Goal: Task Accomplishment & Management: Manage account settings

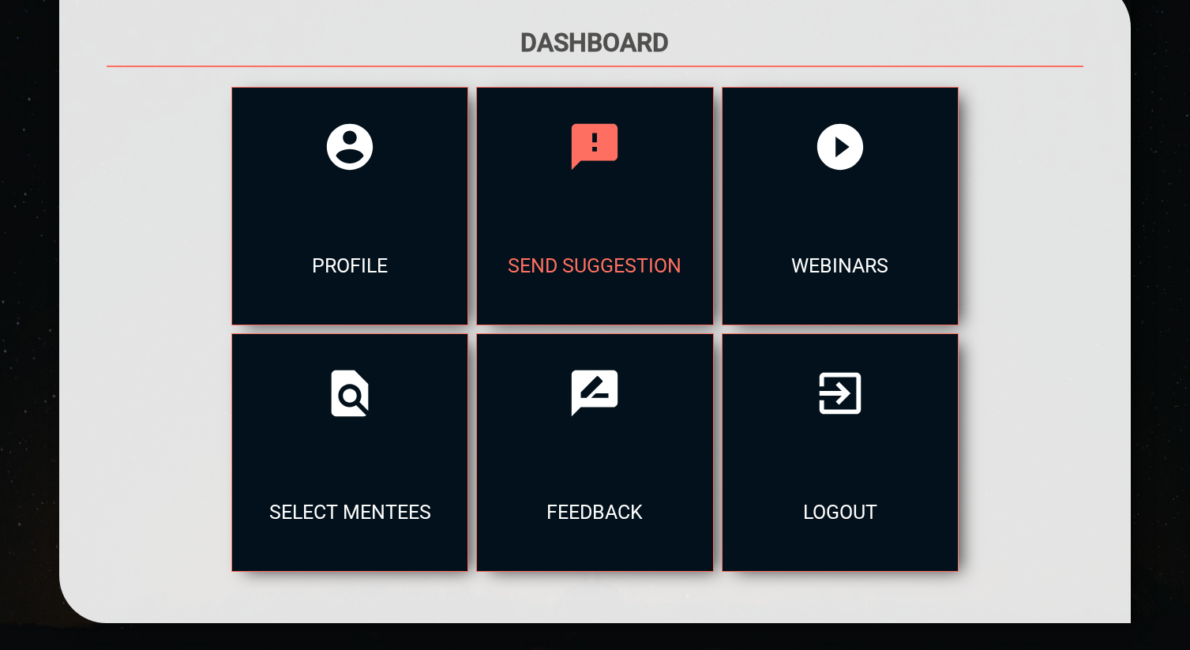
scroll to position [233, 0]
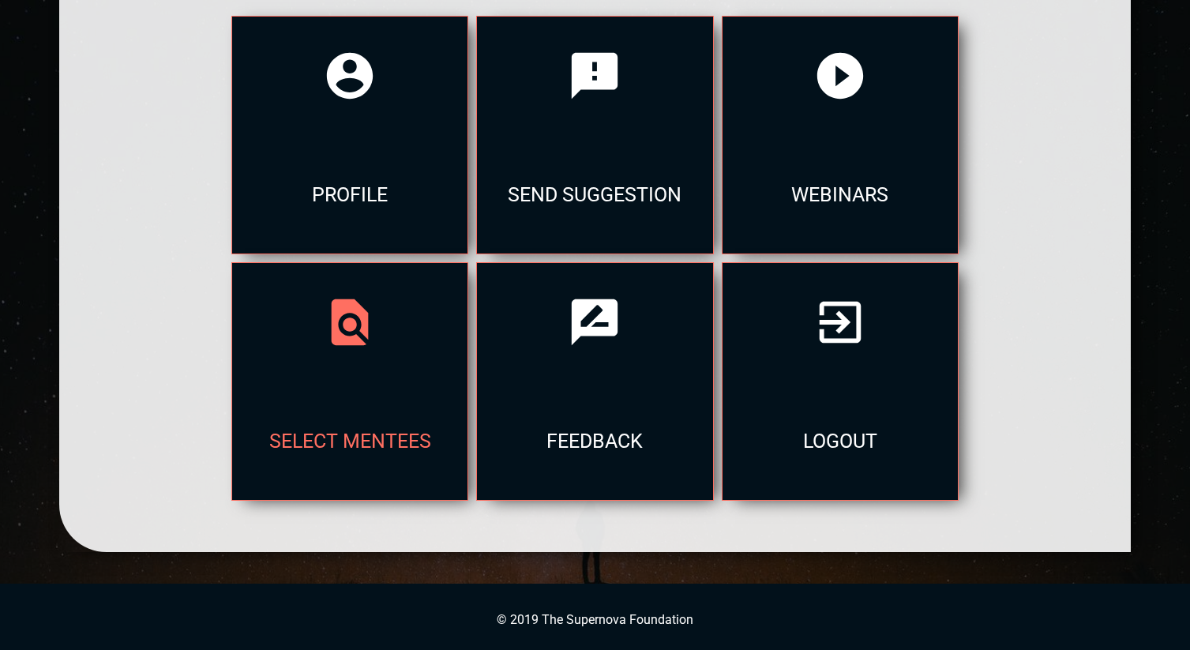
click at [468, 382] on div "select mentees" at bounding box center [349, 441] width 235 height 118
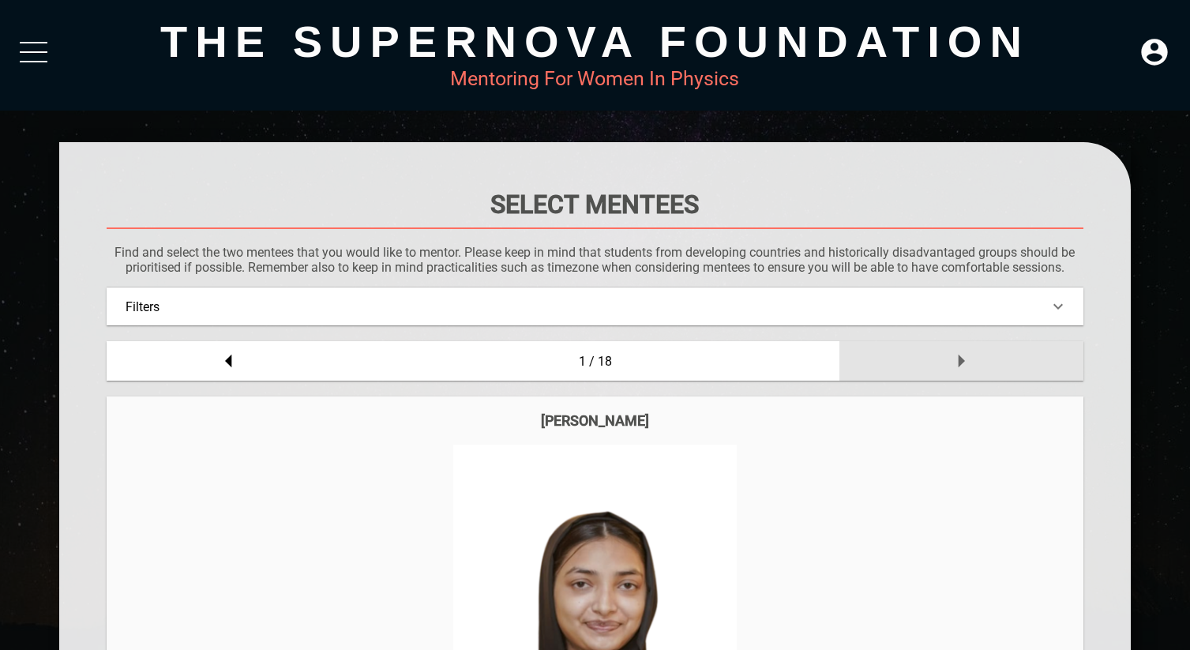
click at [944, 370] on div at bounding box center [962, 360] width 244 height 39
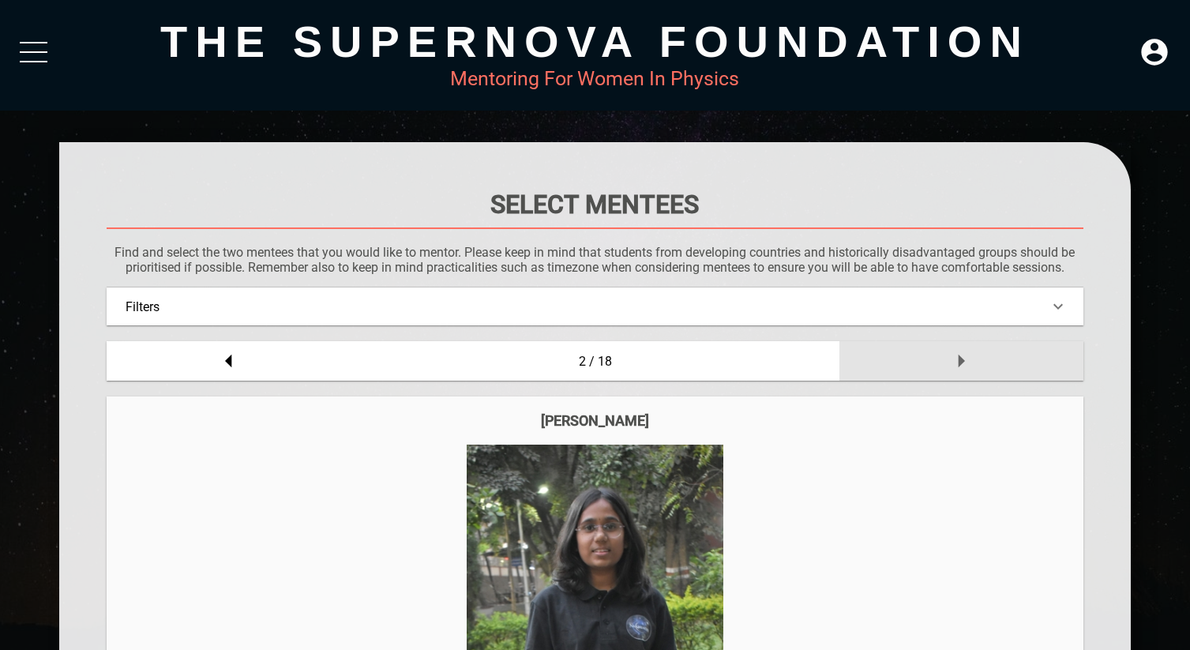
click at [944, 370] on div at bounding box center [962, 360] width 244 height 39
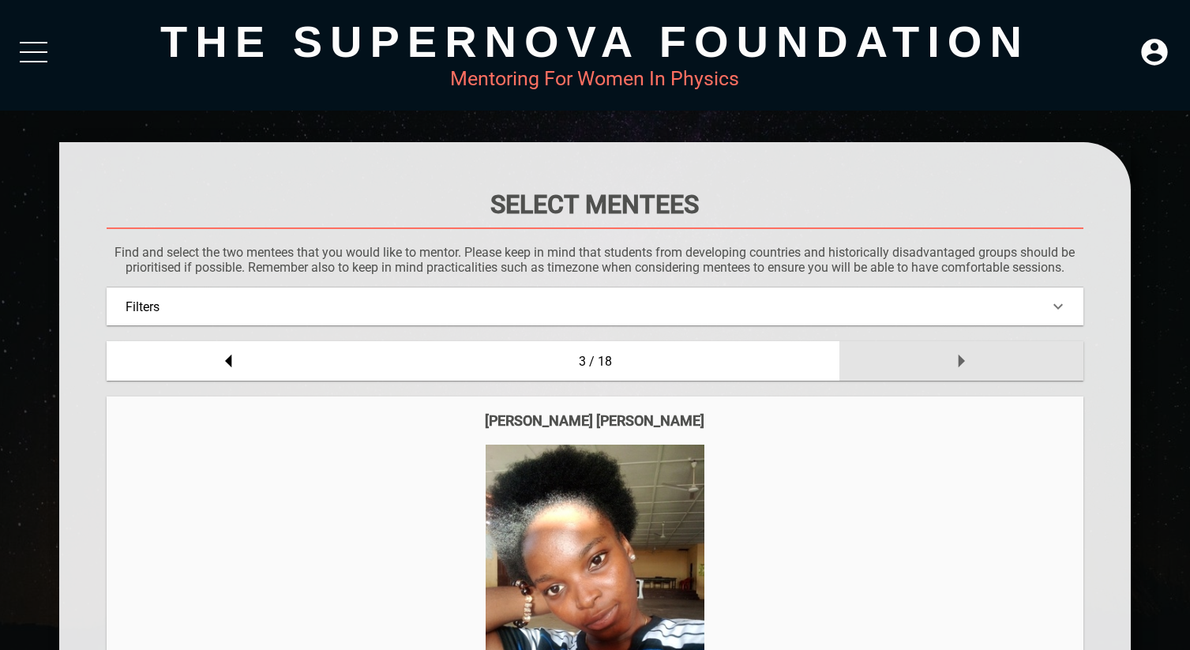
click at [949, 358] on icon at bounding box center [962, 361] width 32 height 32
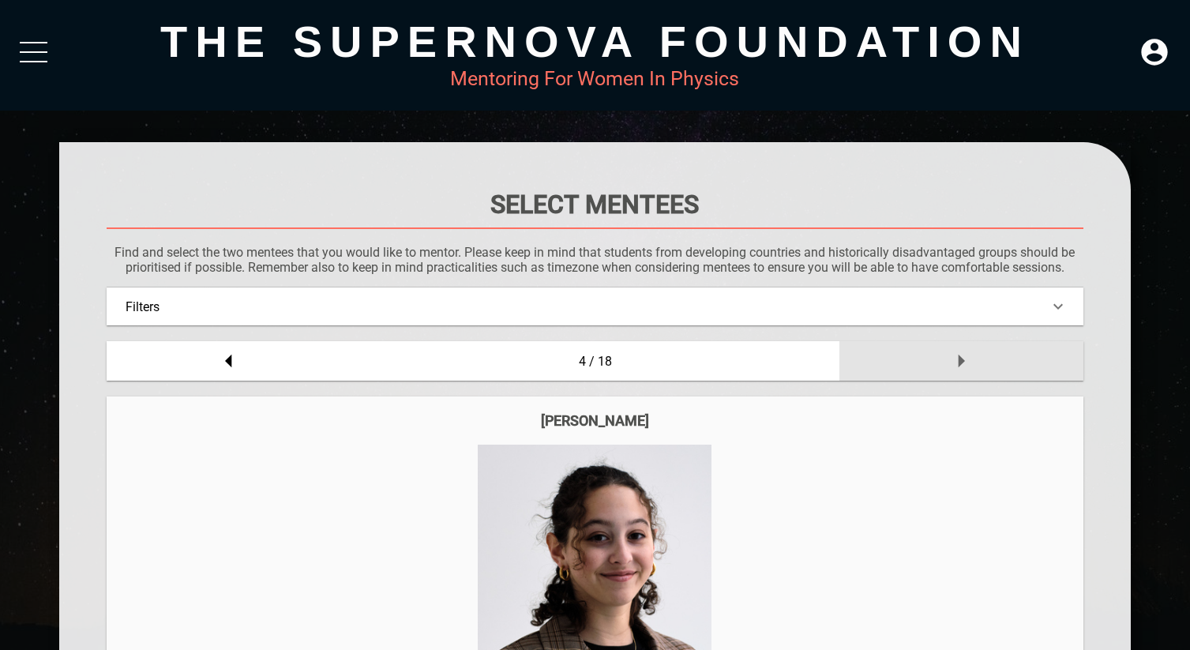
click at [949, 358] on icon at bounding box center [962, 361] width 32 height 32
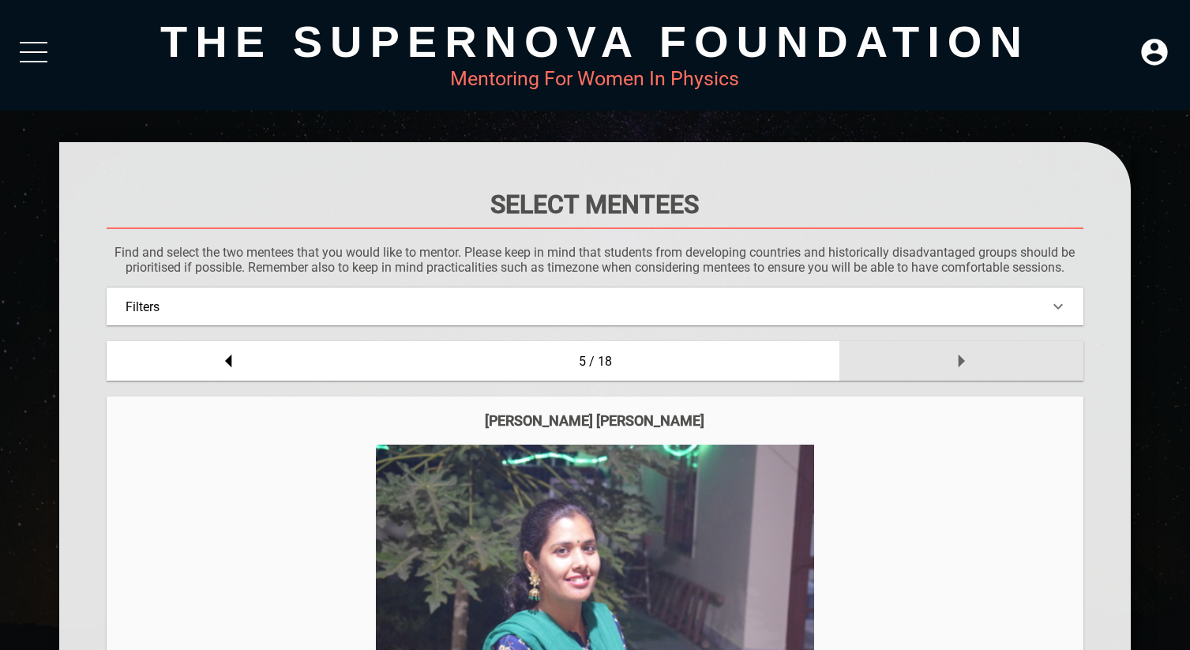
click at [949, 358] on icon at bounding box center [962, 361] width 32 height 32
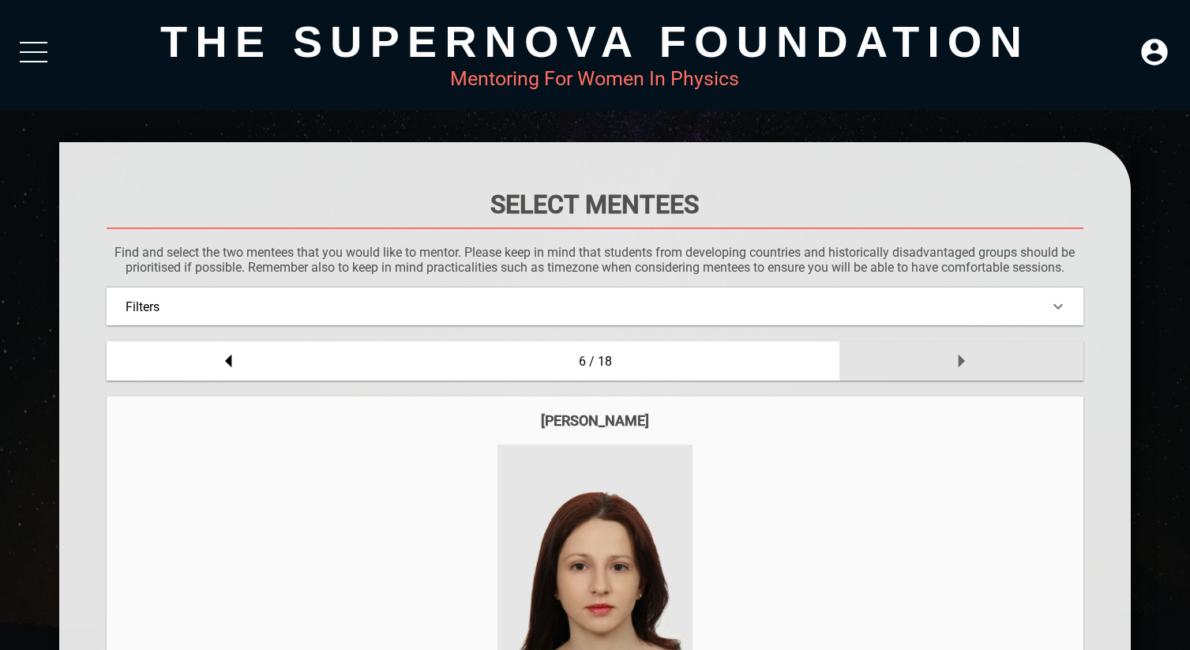
click at [949, 358] on icon at bounding box center [962, 361] width 32 height 32
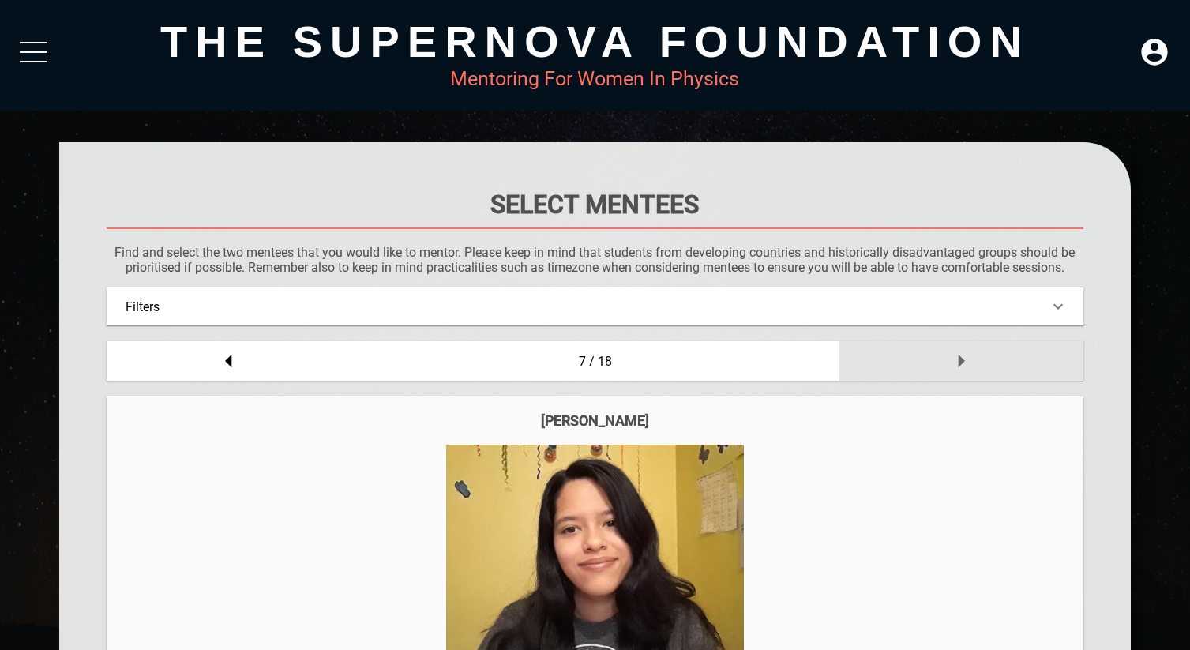
click at [949, 358] on icon at bounding box center [962, 361] width 32 height 32
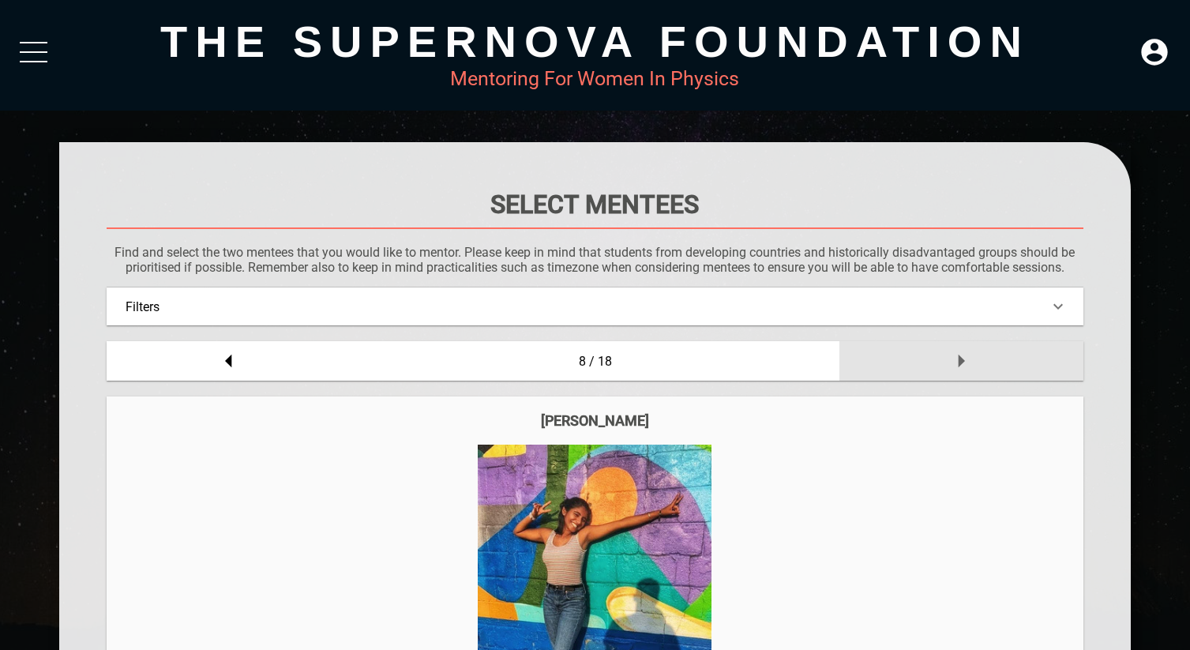
click at [949, 358] on icon at bounding box center [962, 361] width 32 height 32
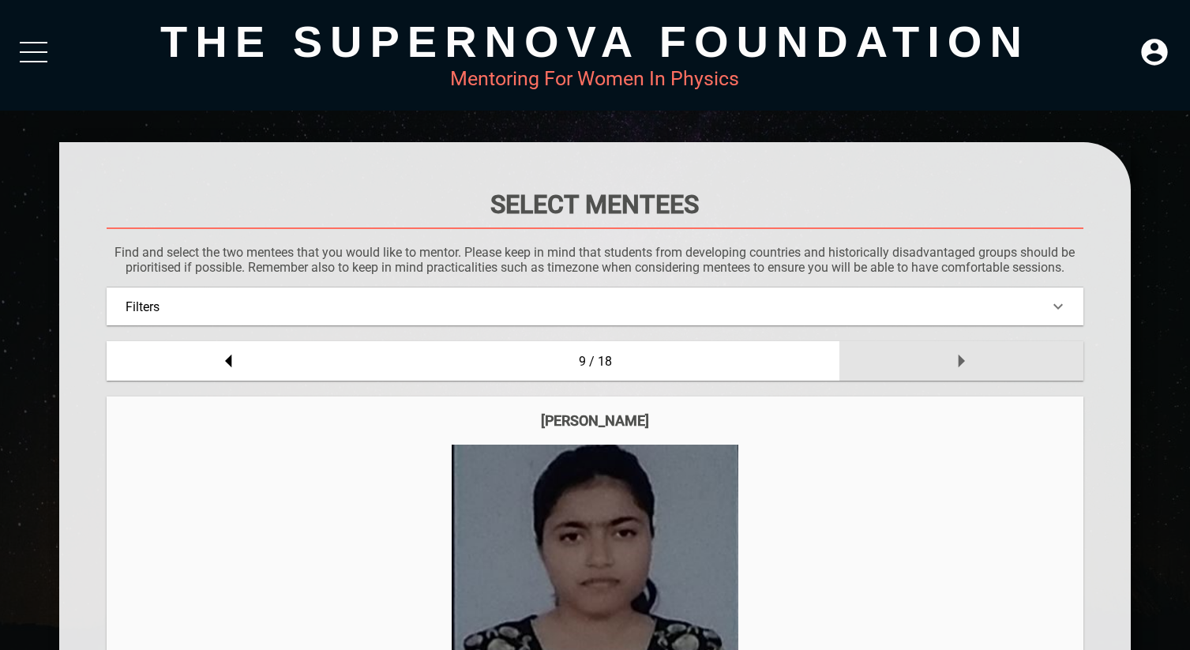
click at [949, 358] on icon at bounding box center [962, 361] width 32 height 32
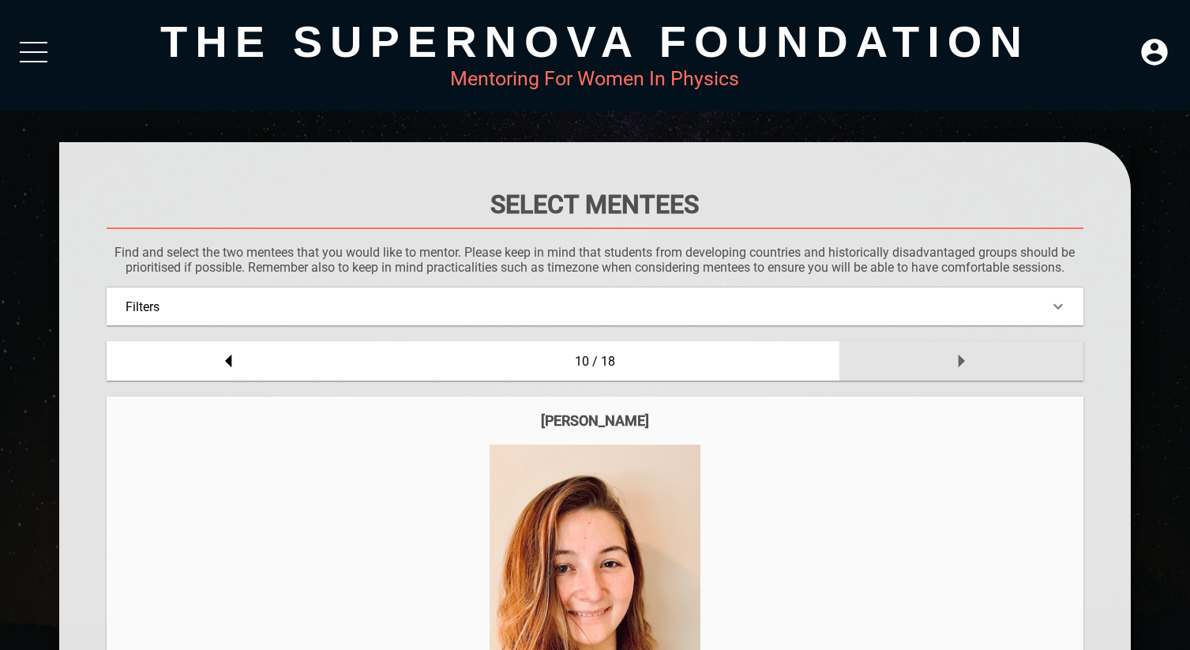
click at [949, 358] on icon at bounding box center [962, 361] width 32 height 32
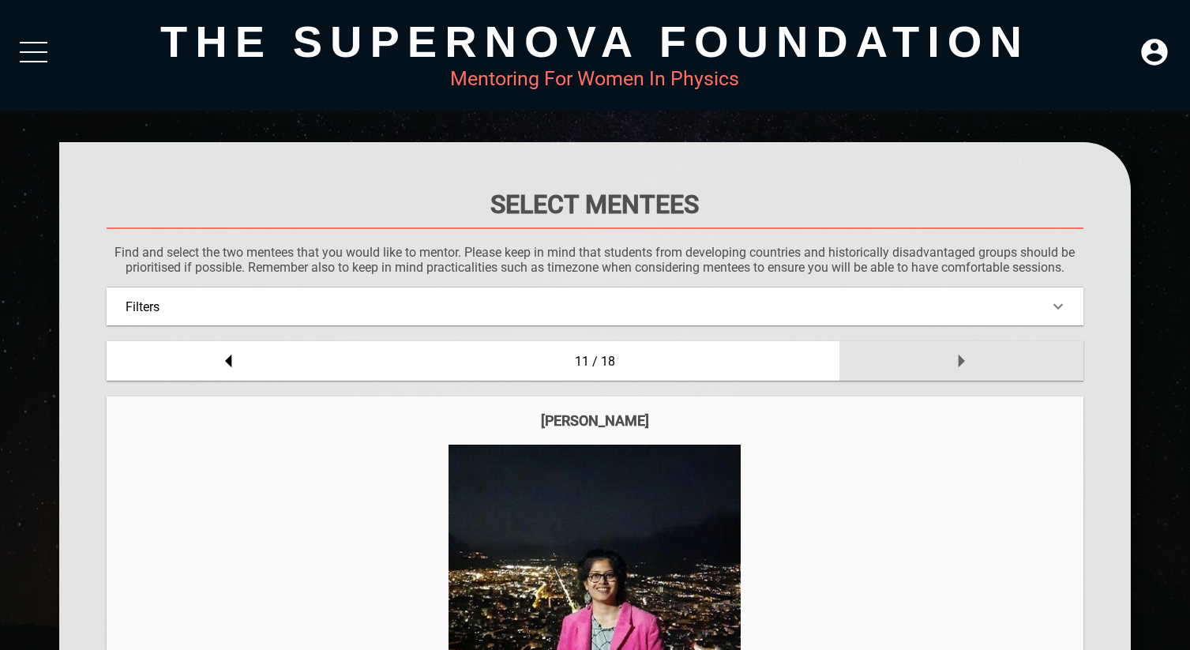
click at [992, 375] on div at bounding box center [962, 360] width 244 height 39
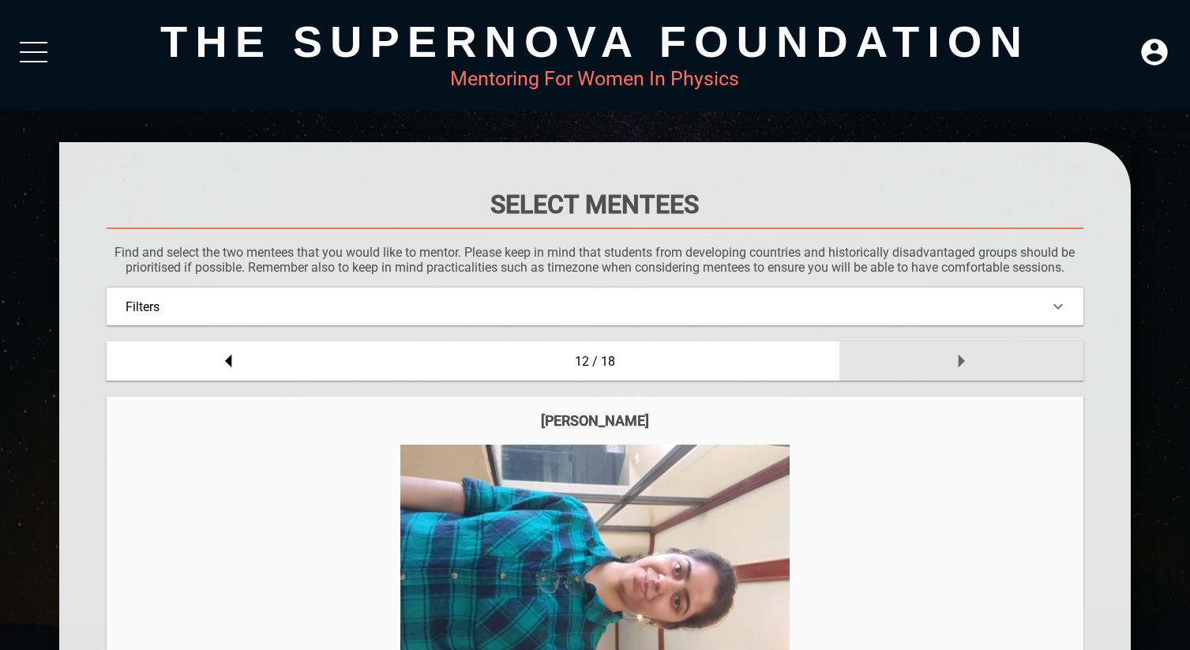
click at [992, 375] on div at bounding box center [962, 360] width 244 height 39
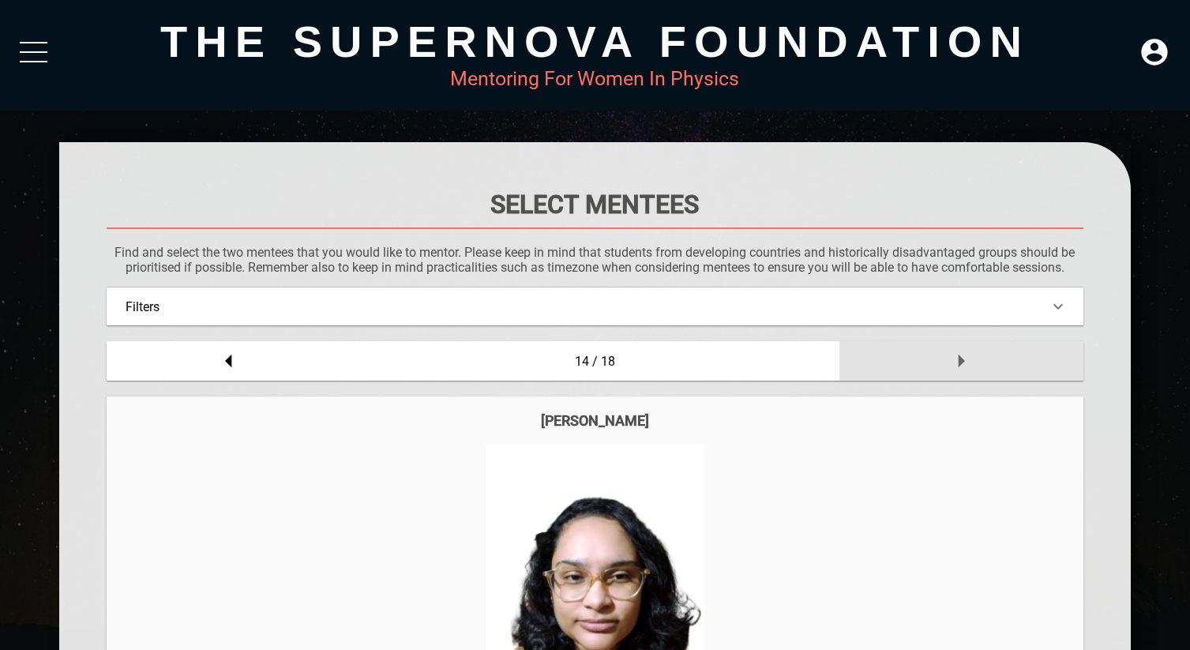
click at [992, 375] on div at bounding box center [962, 360] width 244 height 39
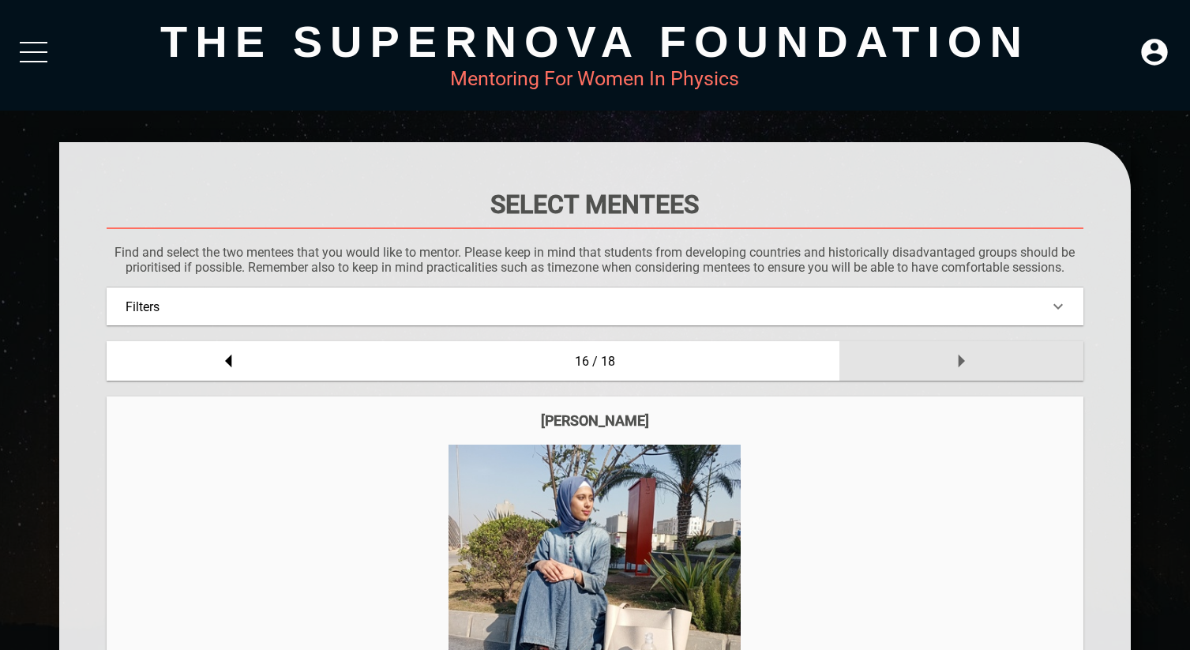
click at [992, 375] on div at bounding box center [962, 360] width 244 height 39
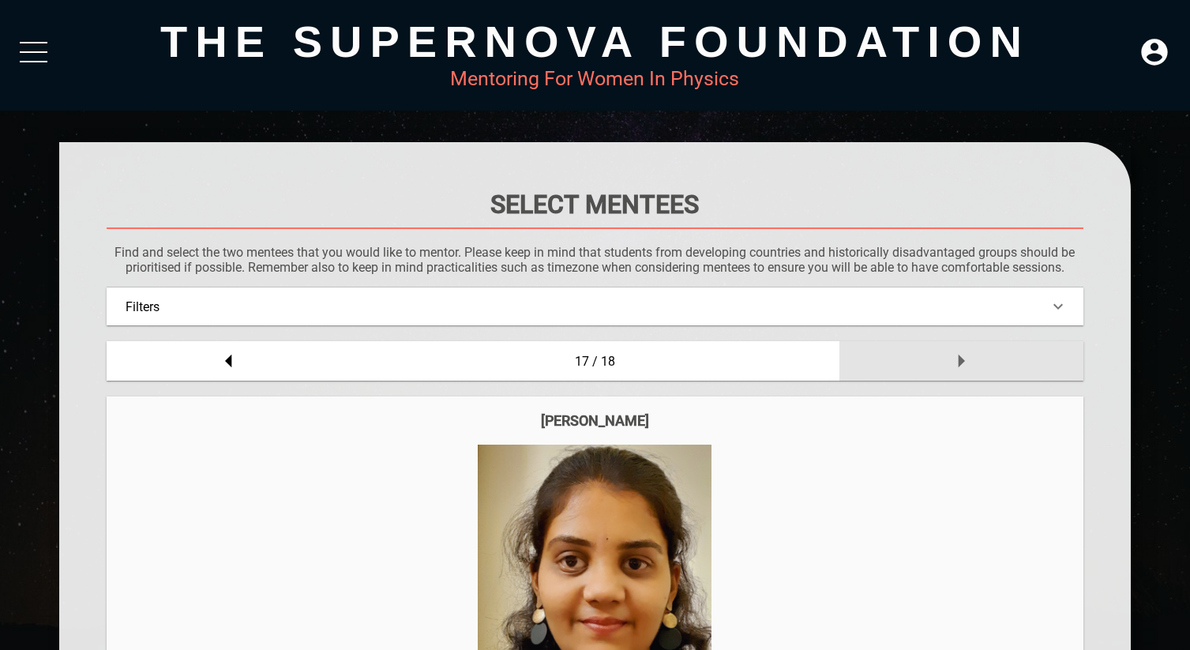
click at [992, 375] on div at bounding box center [962, 360] width 244 height 39
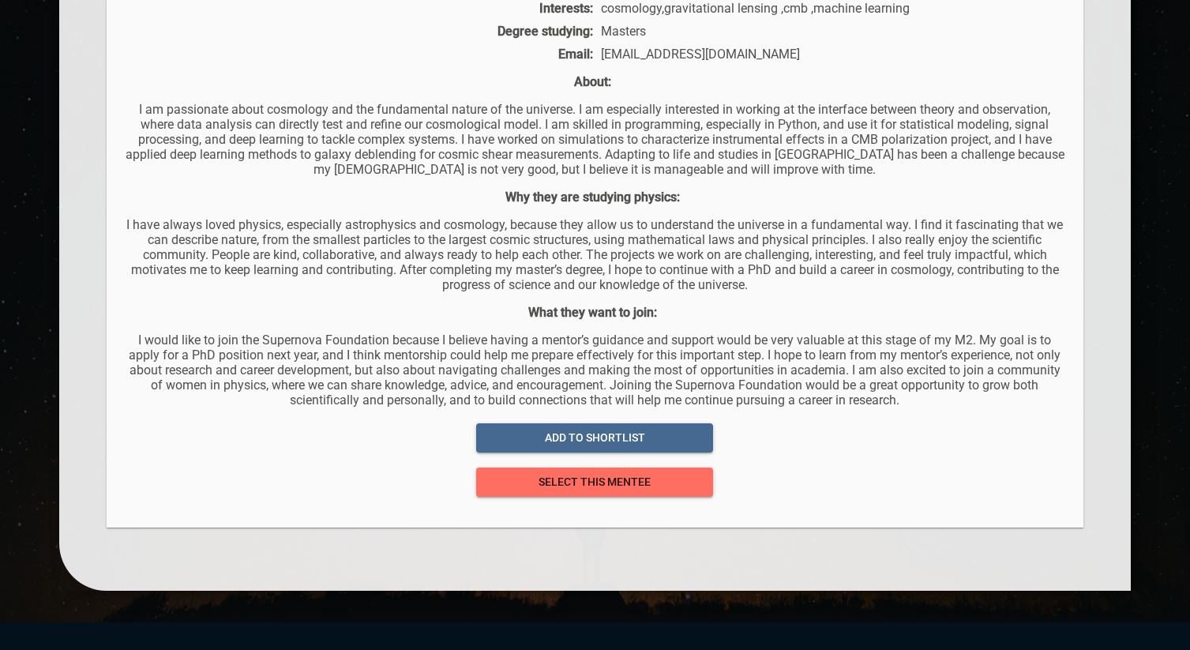
scroll to position [930, 0]
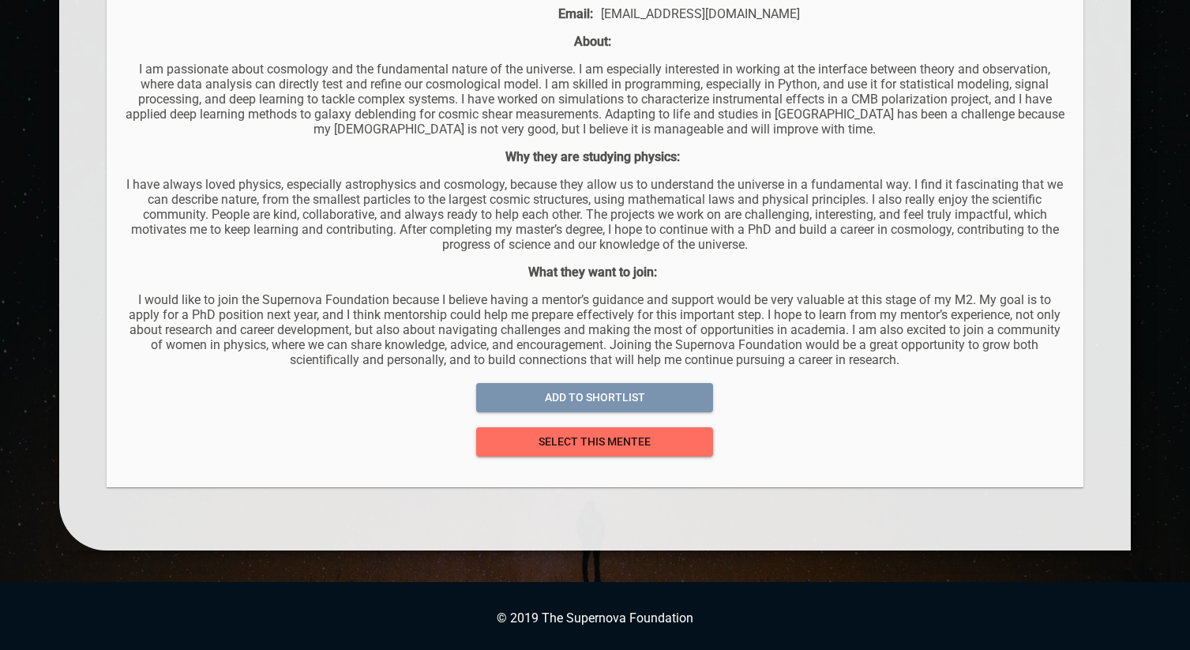
click at [658, 410] on button "add to shortlist" at bounding box center [594, 397] width 237 height 29
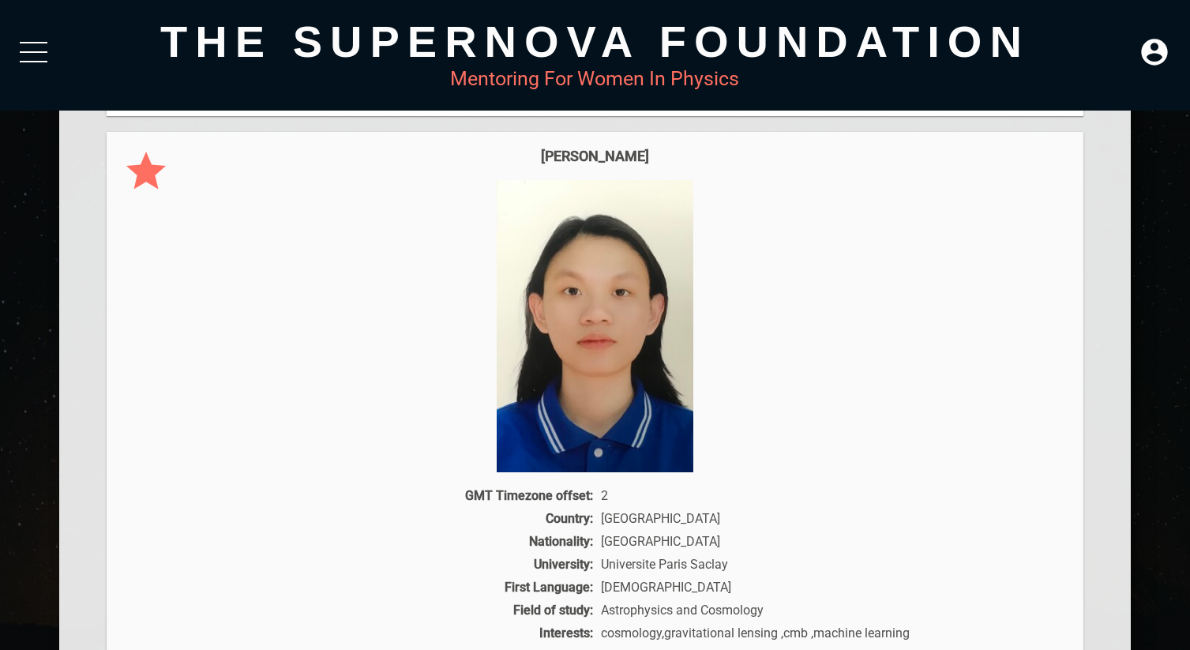
scroll to position [0, 0]
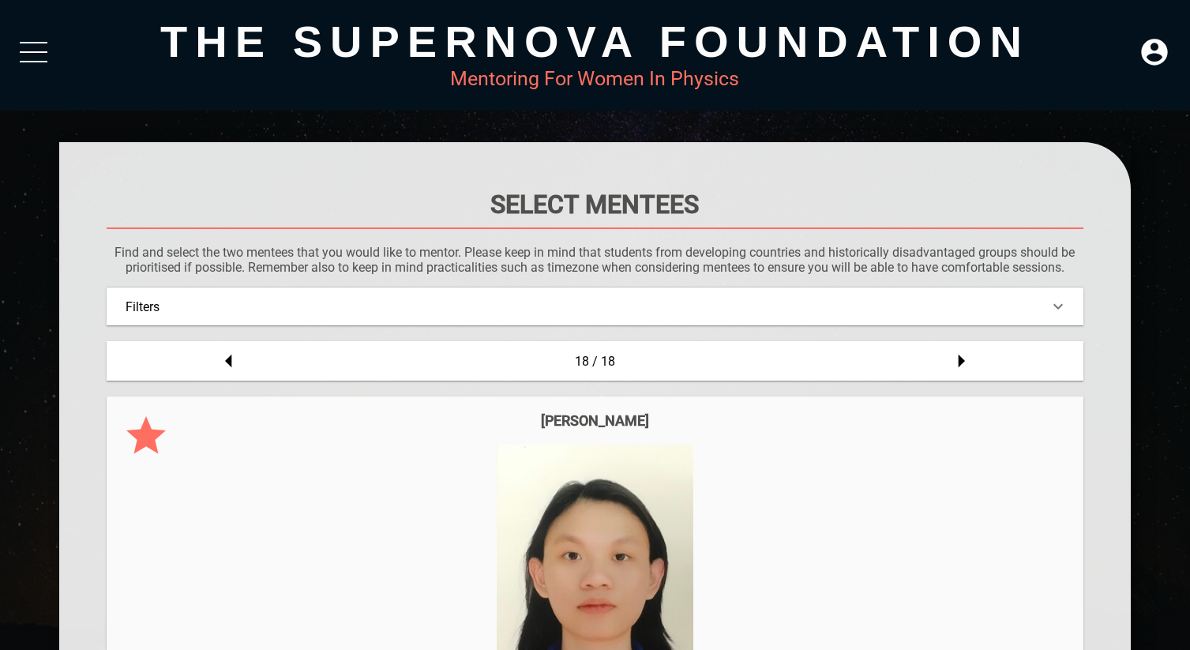
click at [701, 311] on div "Filters" at bounding box center [595, 306] width 938 height 15
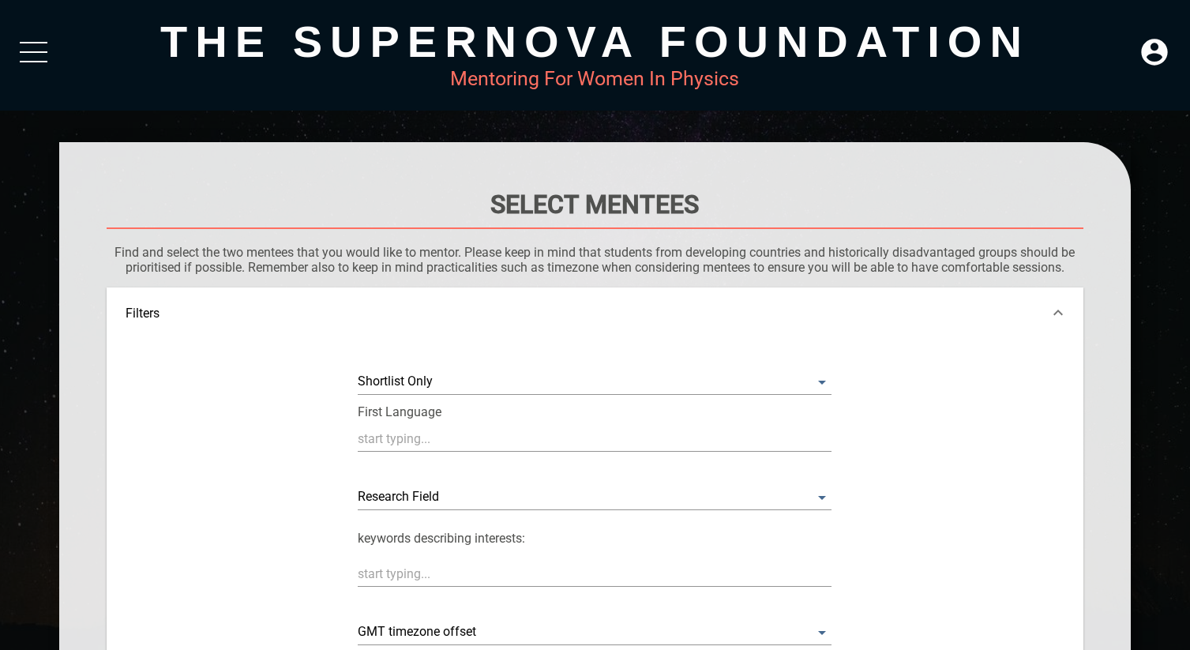
click at [701, 311] on div "Filters" at bounding box center [595, 313] width 938 height 15
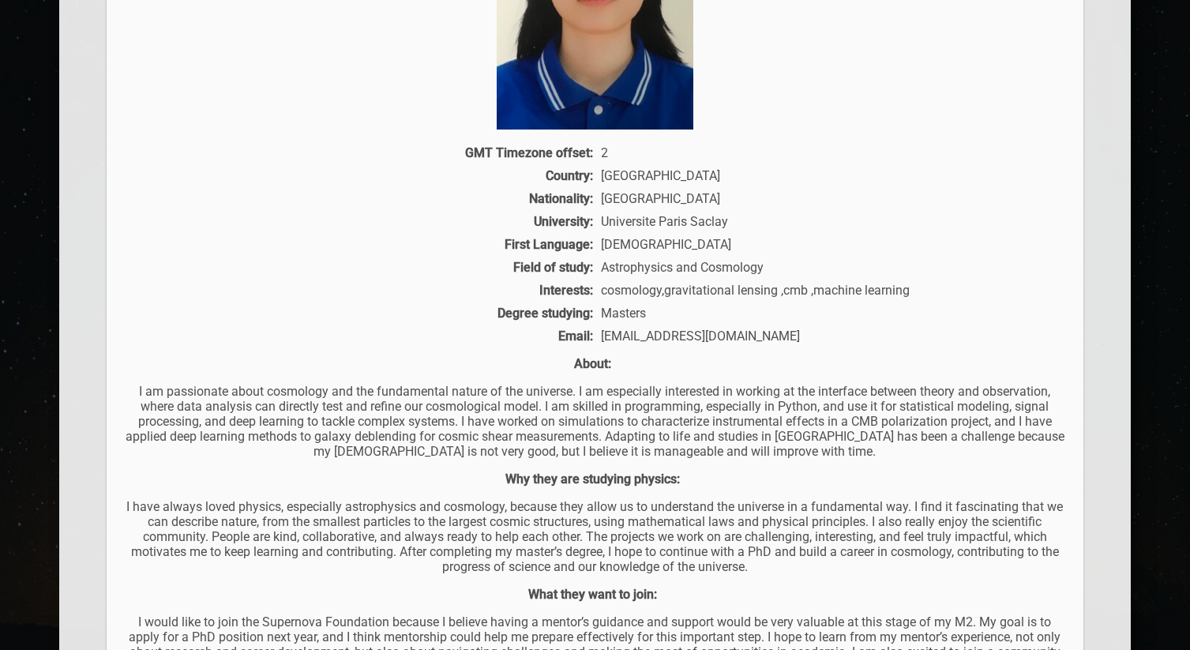
scroll to position [930, 0]
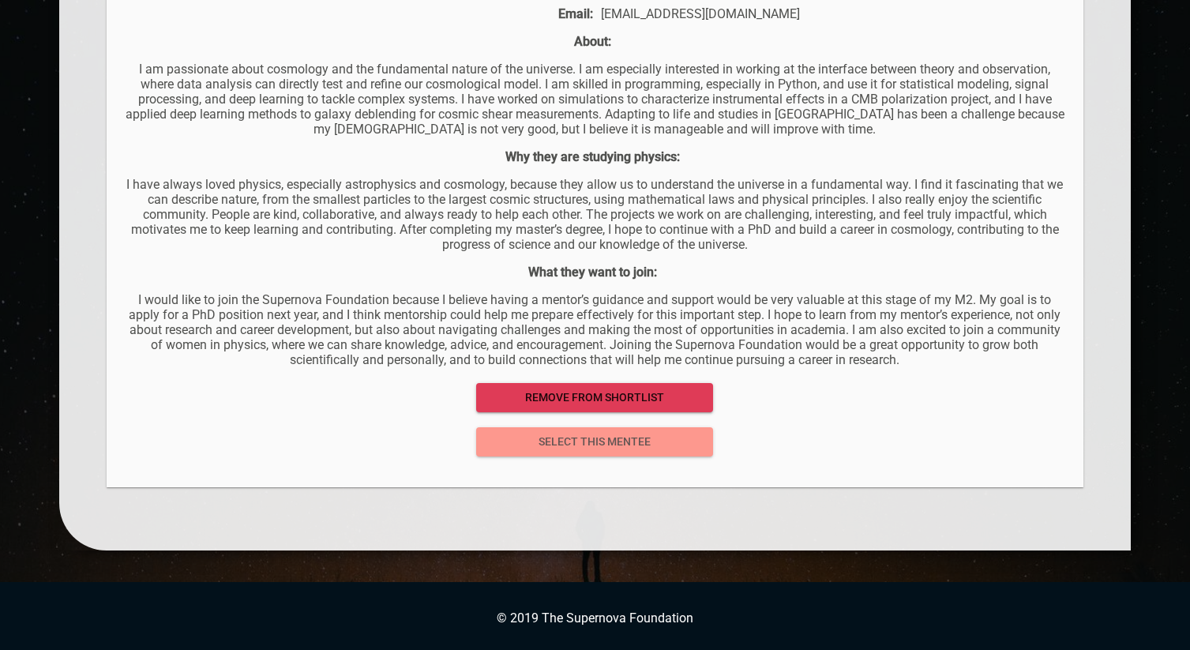
click at [600, 441] on span "select this mentee" at bounding box center [595, 442] width 212 height 20
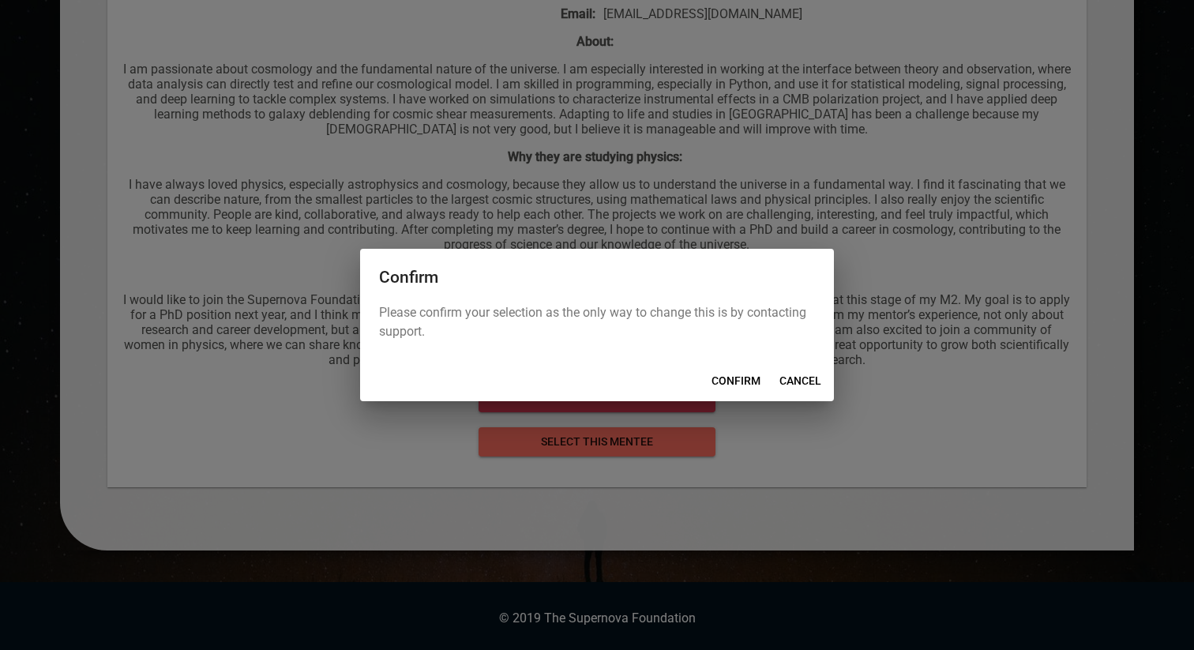
click at [812, 376] on span "CANCEL" at bounding box center [801, 381] width 42 height 20
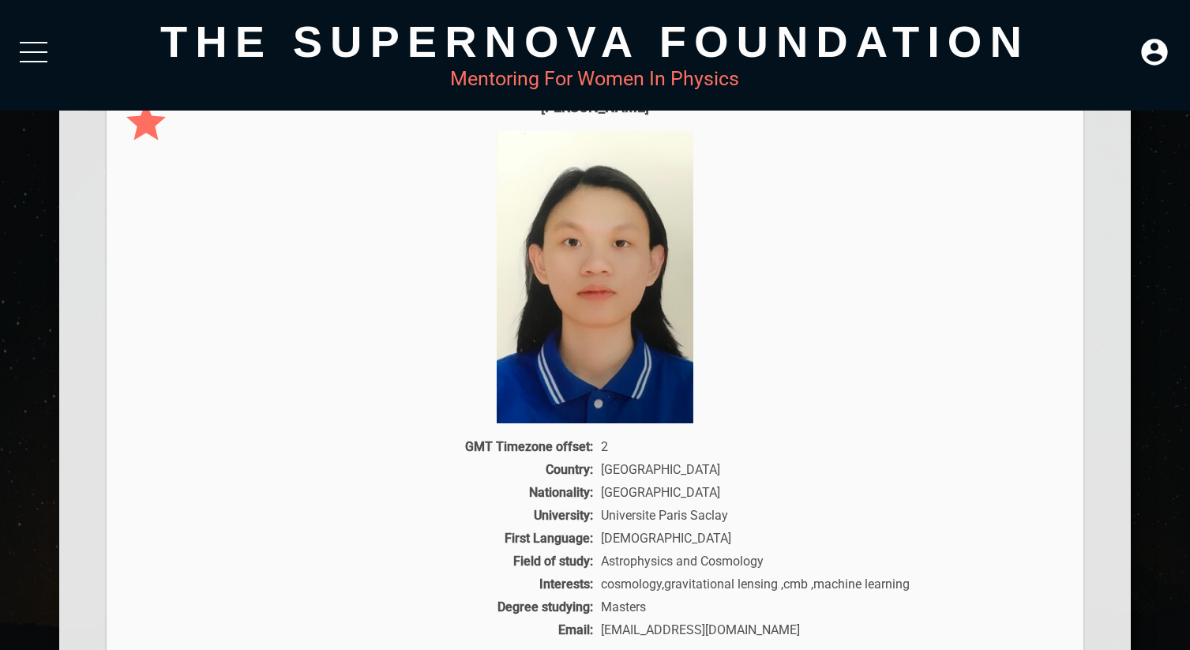
scroll to position [0, 0]
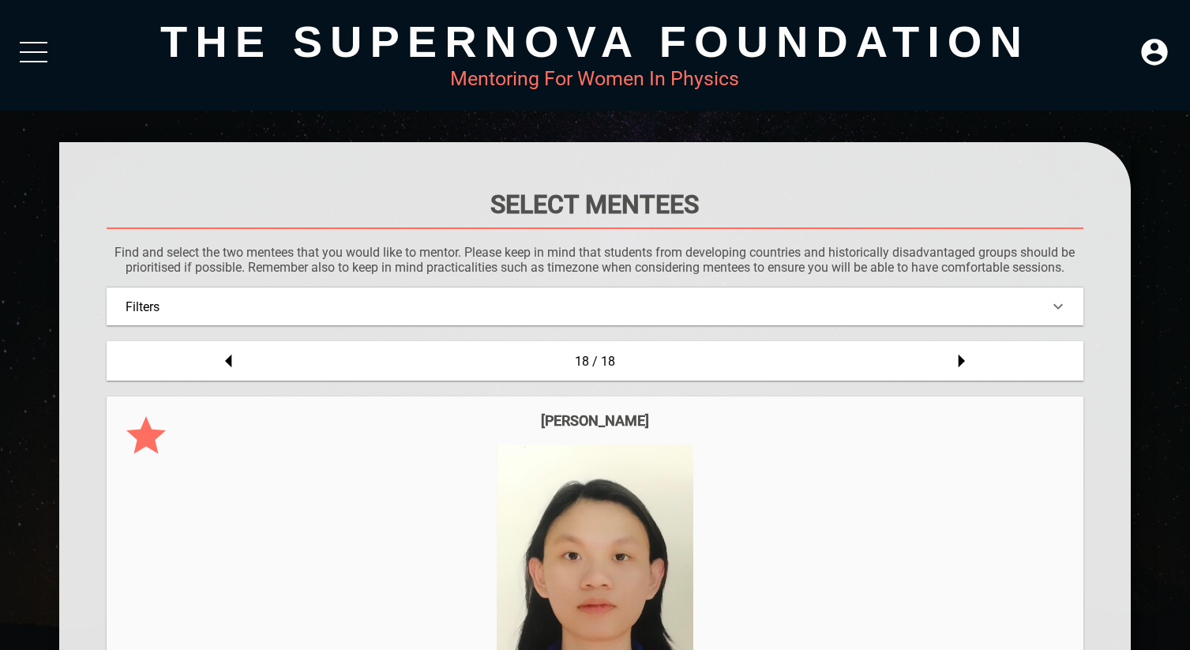
click at [34, 39] on div "The Supernova Foundation Mentoring For Women In Physics" at bounding box center [595, 55] width 1190 height 111
click at [32, 58] on div at bounding box center [34, 56] width 28 height 28
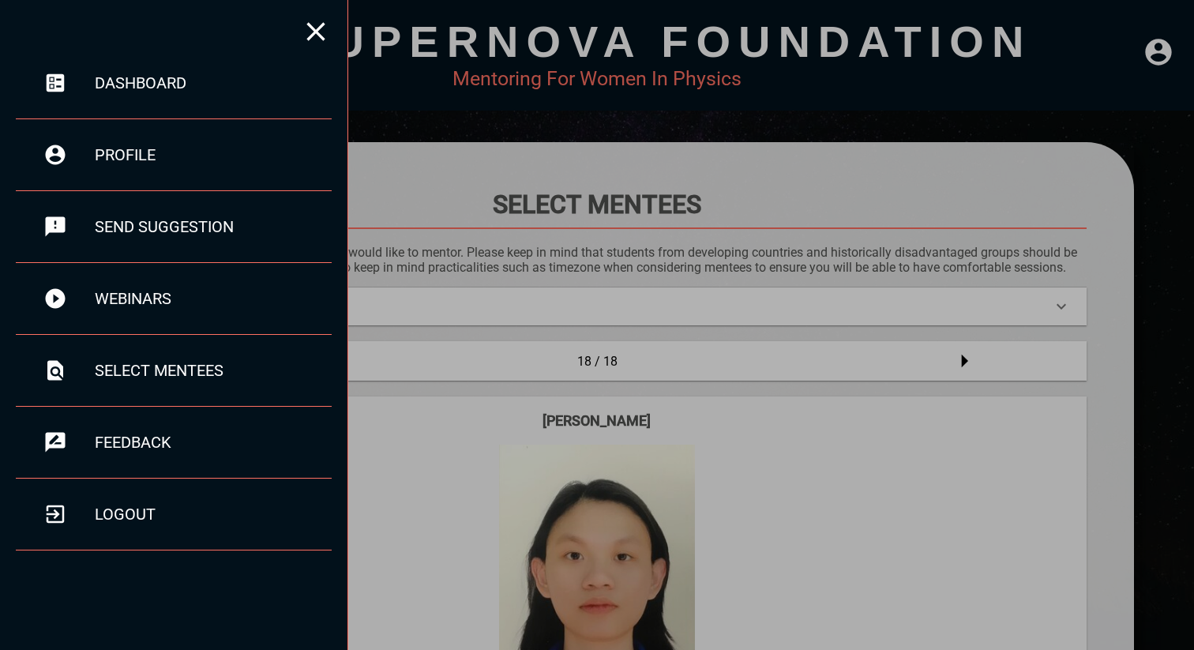
click at [869, 317] on div at bounding box center [597, 325] width 1194 height 650
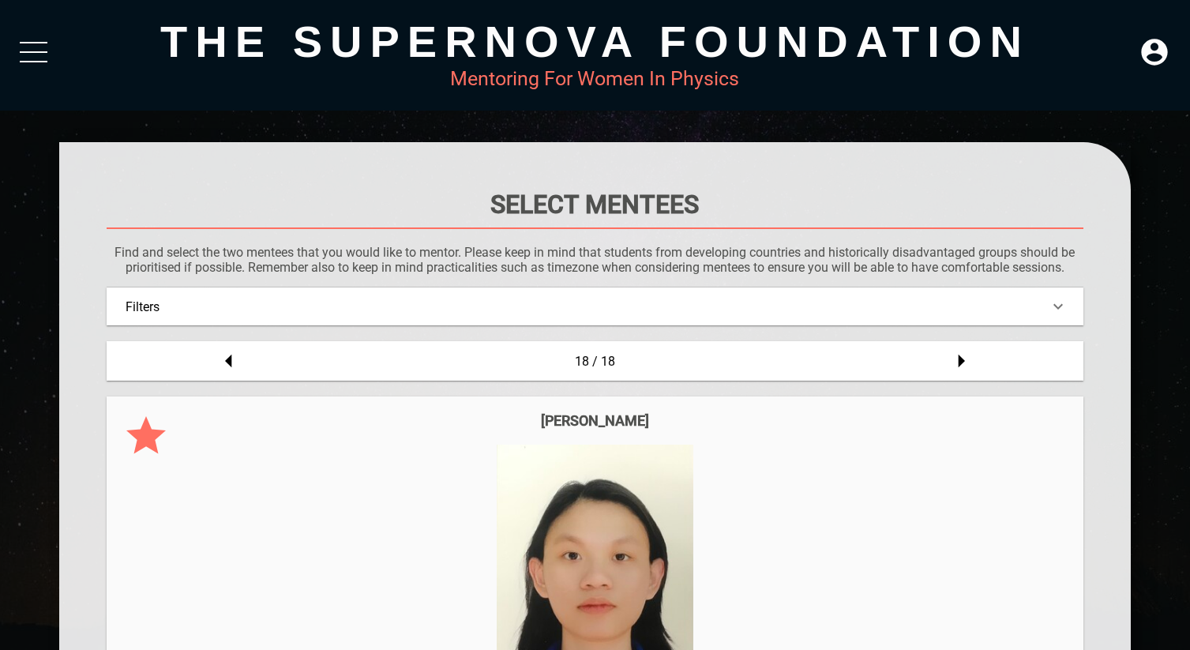
click at [1175, 54] on div "The Supernova Foundation Mentoring For Women In Physics" at bounding box center [595, 55] width 1190 height 111
click at [1161, 50] on icon at bounding box center [1155, 52] width 26 height 26
click at [1149, 13] on div "DASHBOARD" at bounding box center [1122, 16] width 90 height 31
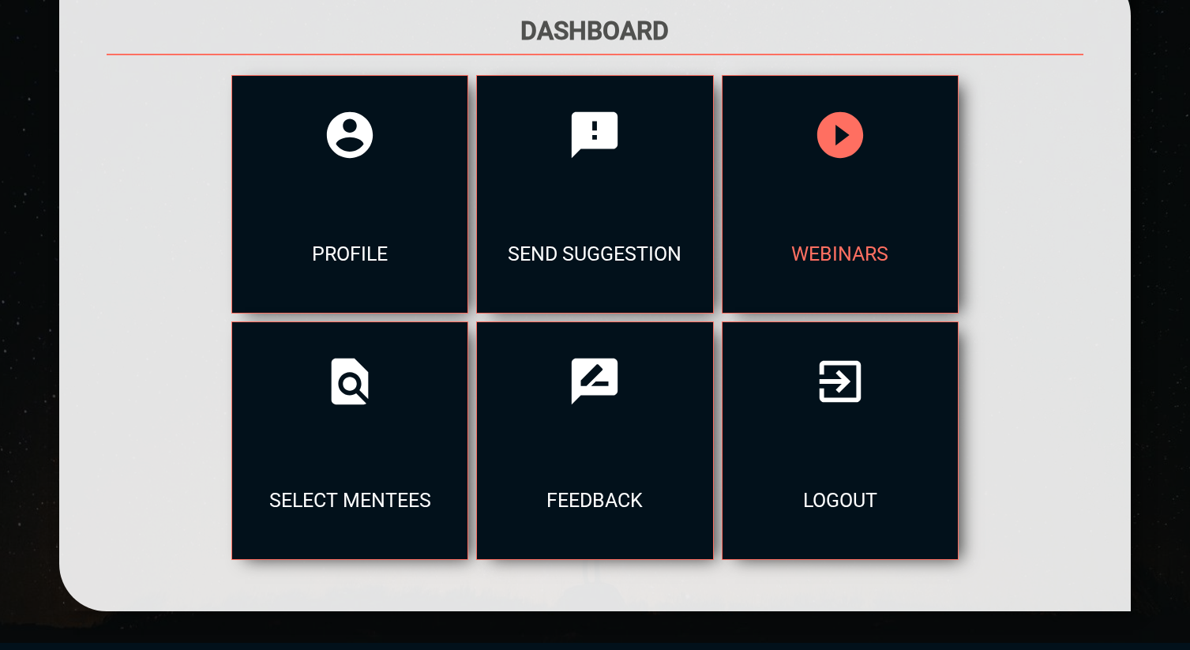
scroll to position [209, 0]
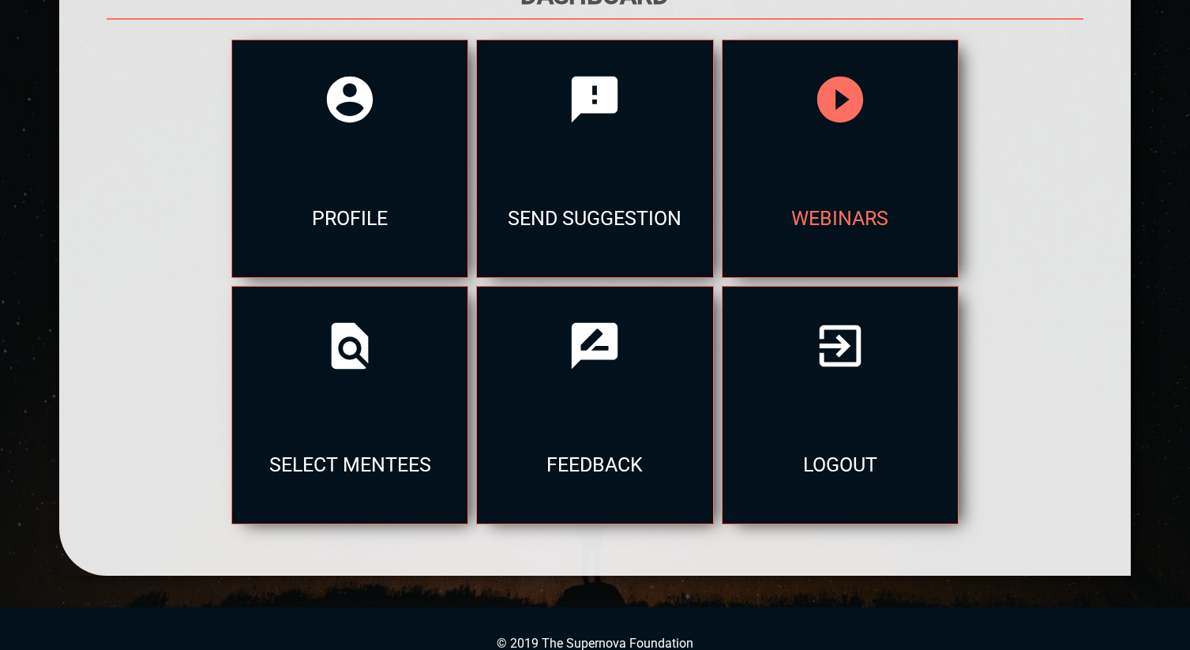
click at [723, 231] on div "webinars" at bounding box center [840, 218] width 235 height 118
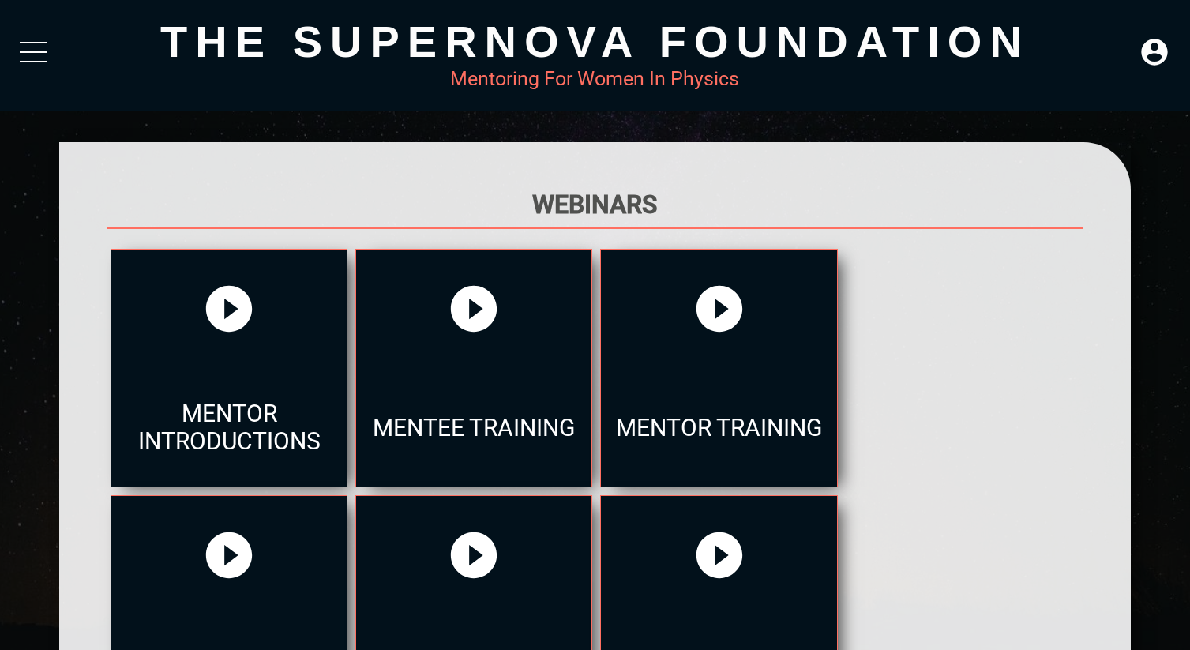
click at [35, 55] on div at bounding box center [34, 56] width 28 height 28
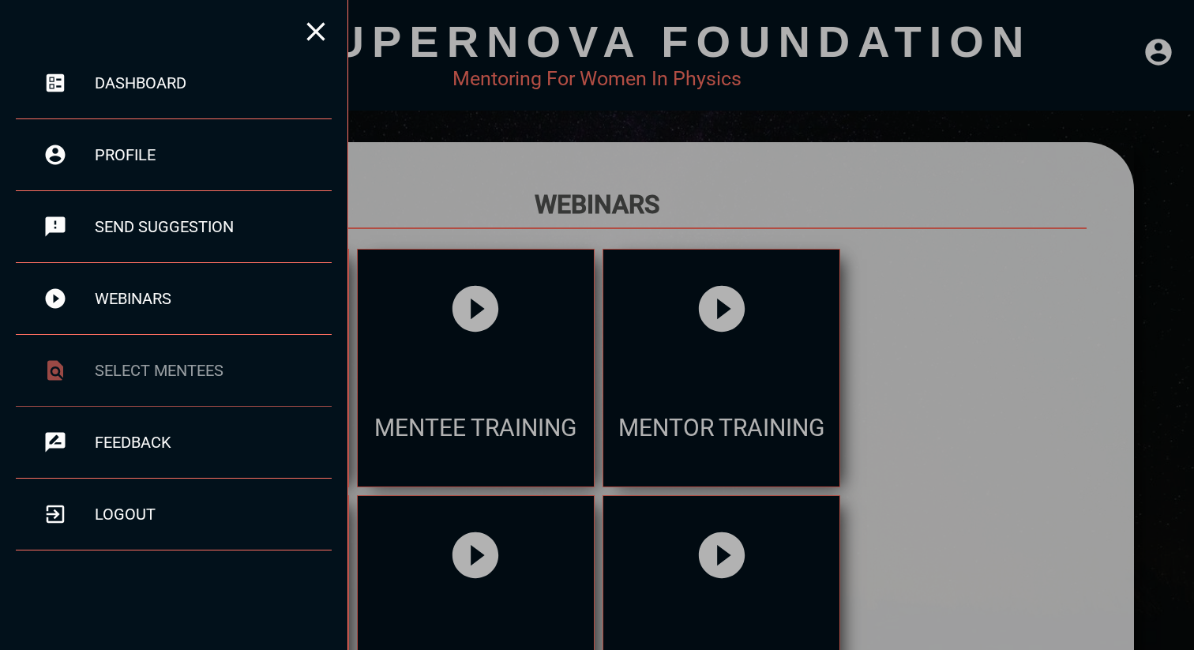
click at [133, 370] on div "select mentees" at bounding box center [213, 370] width 237 height 19
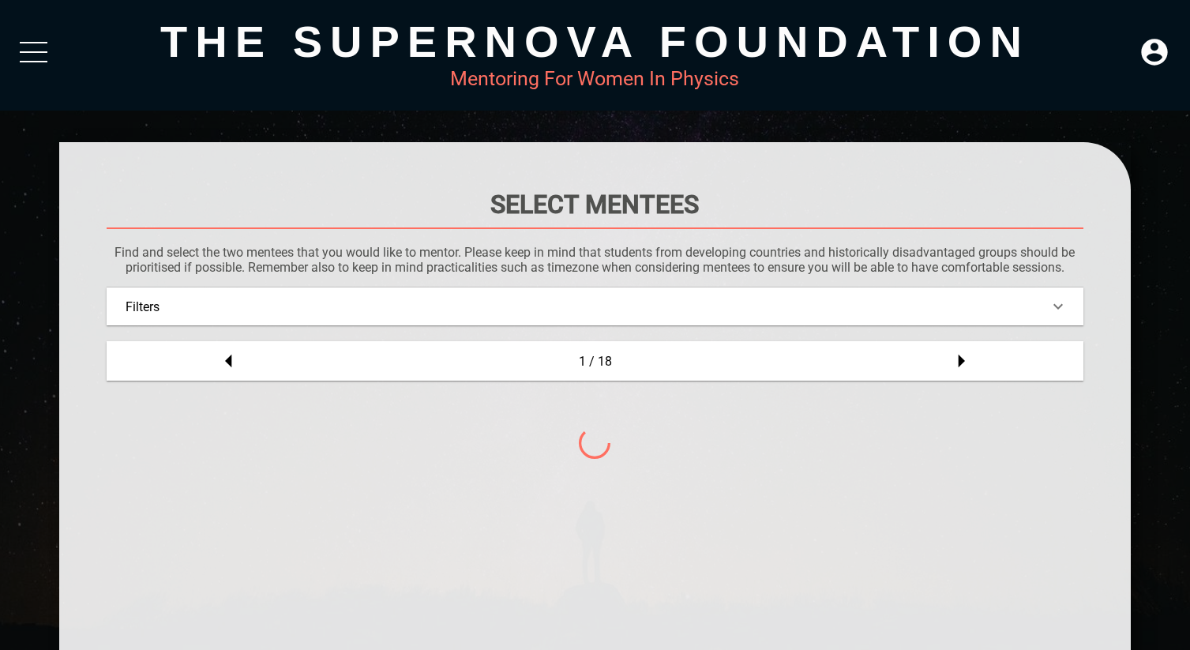
click at [133, 370] on div at bounding box center [229, 360] width 244 height 39
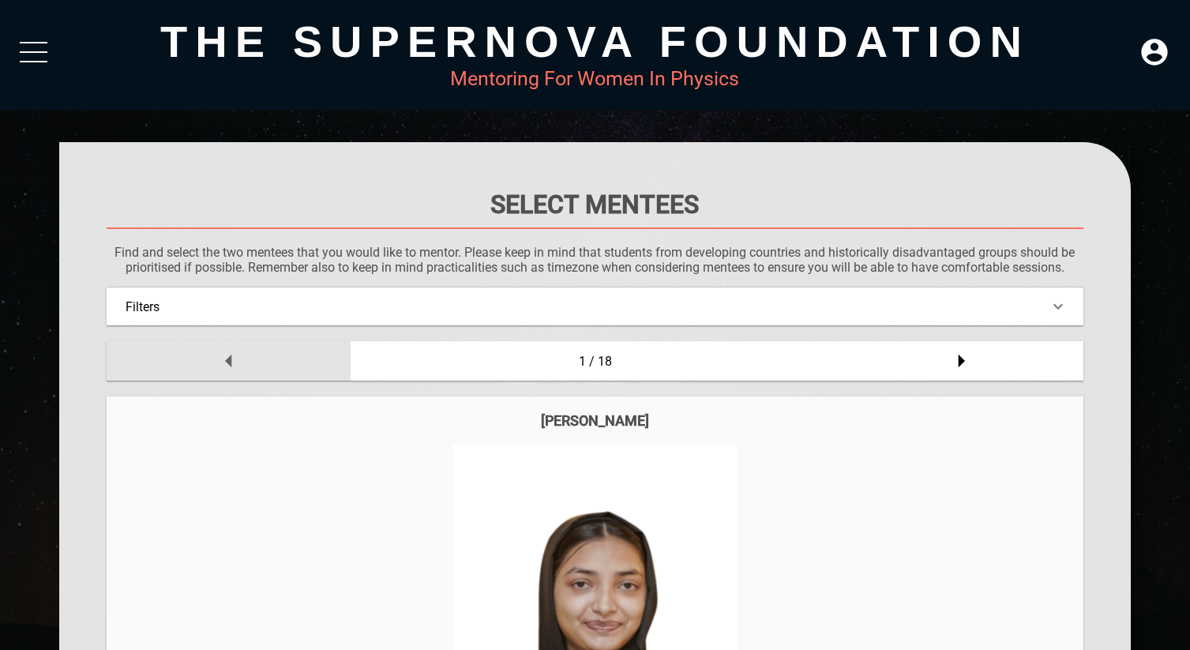
click at [246, 374] on div at bounding box center [229, 360] width 244 height 39
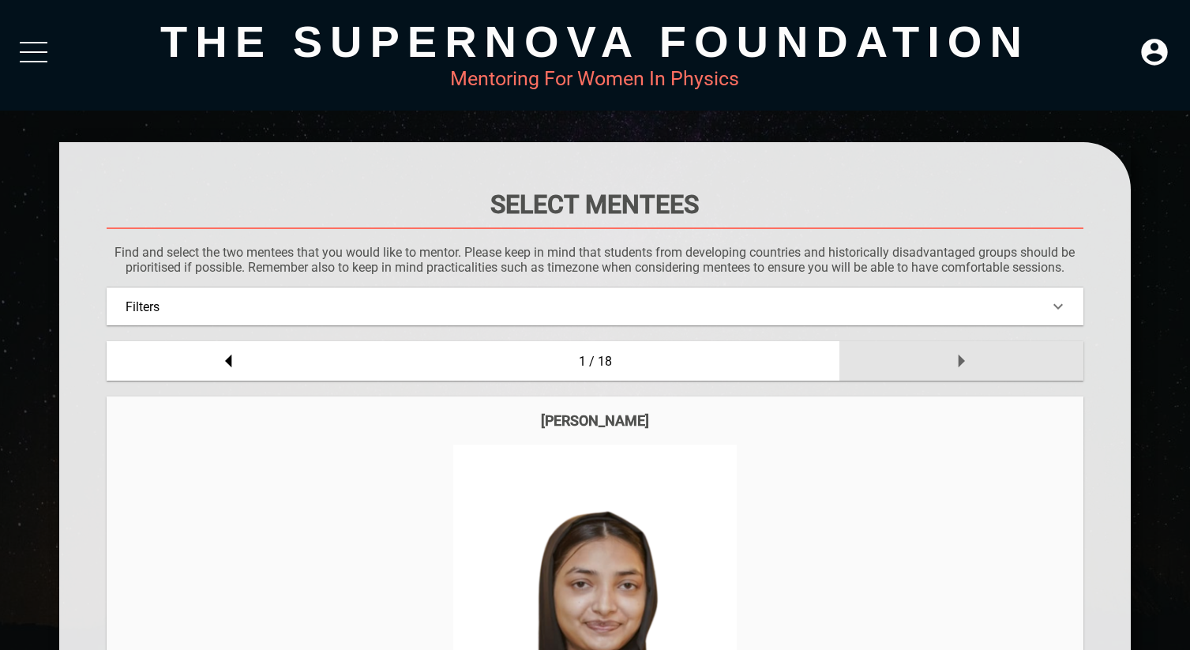
click at [868, 354] on div at bounding box center [962, 360] width 244 height 39
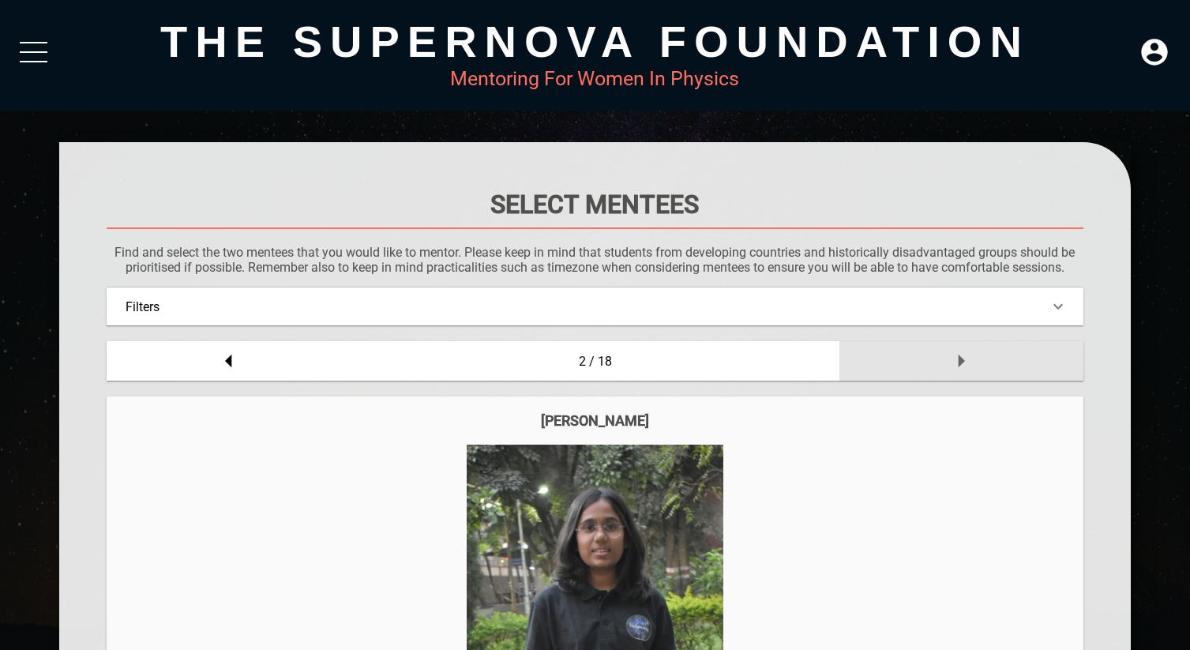
click at [868, 354] on div at bounding box center [962, 360] width 244 height 39
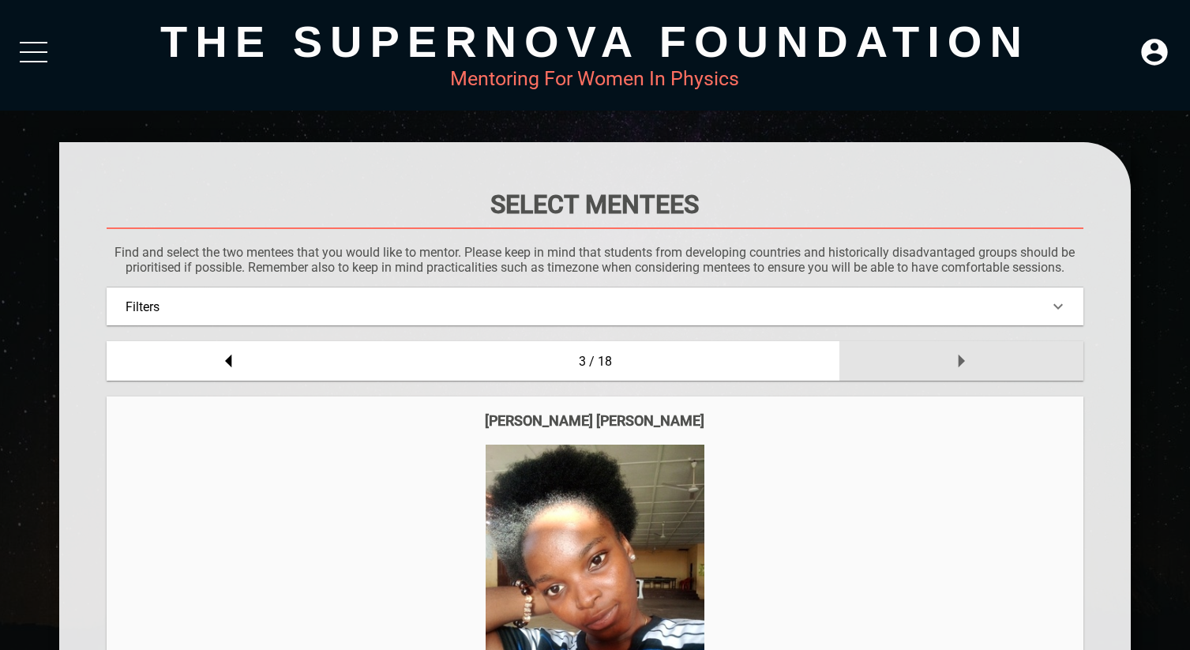
click at [868, 354] on div at bounding box center [962, 360] width 244 height 39
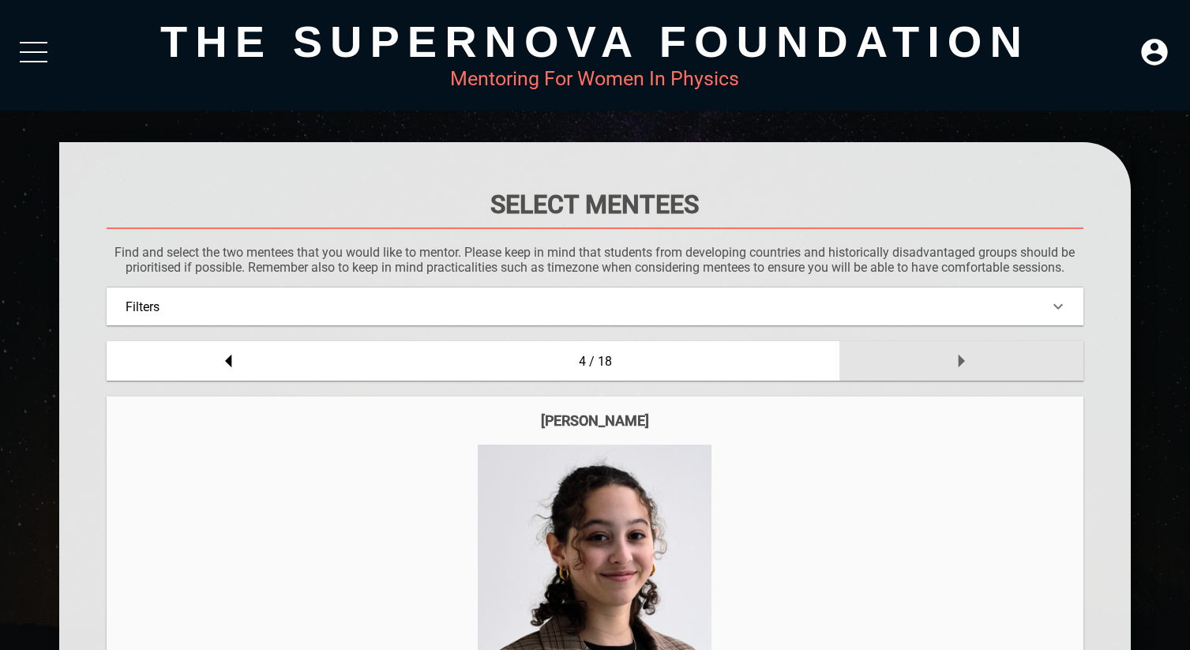
click at [868, 354] on div at bounding box center [962, 360] width 244 height 39
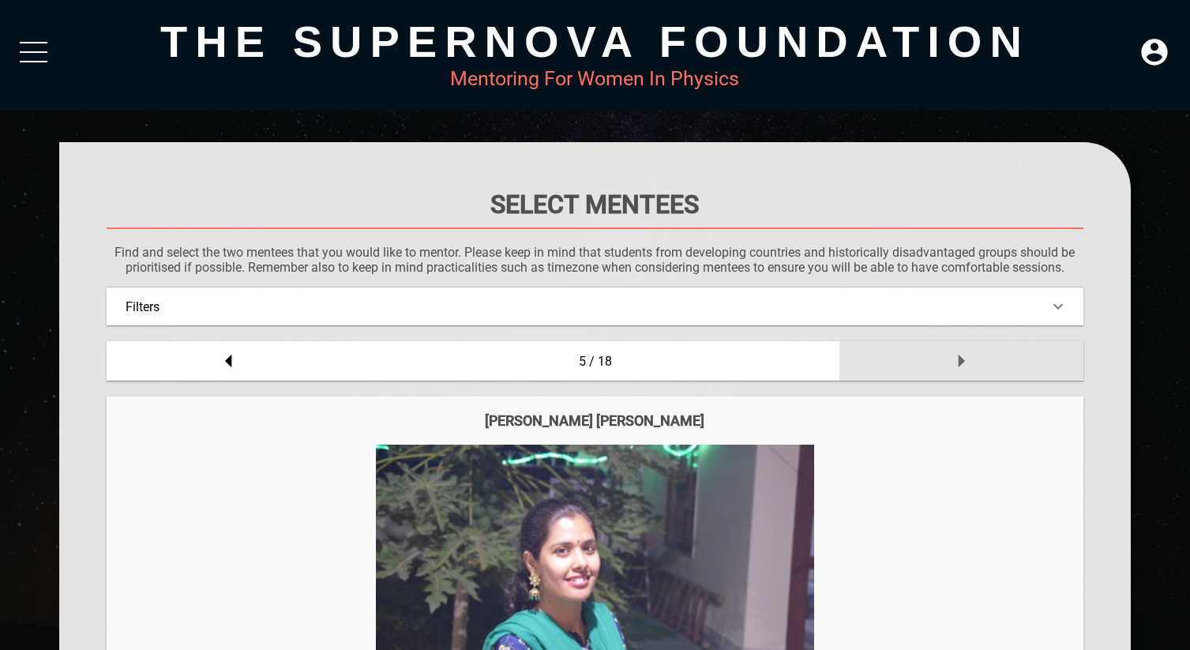
click at [868, 354] on div at bounding box center [962, 360] width 244 height 39
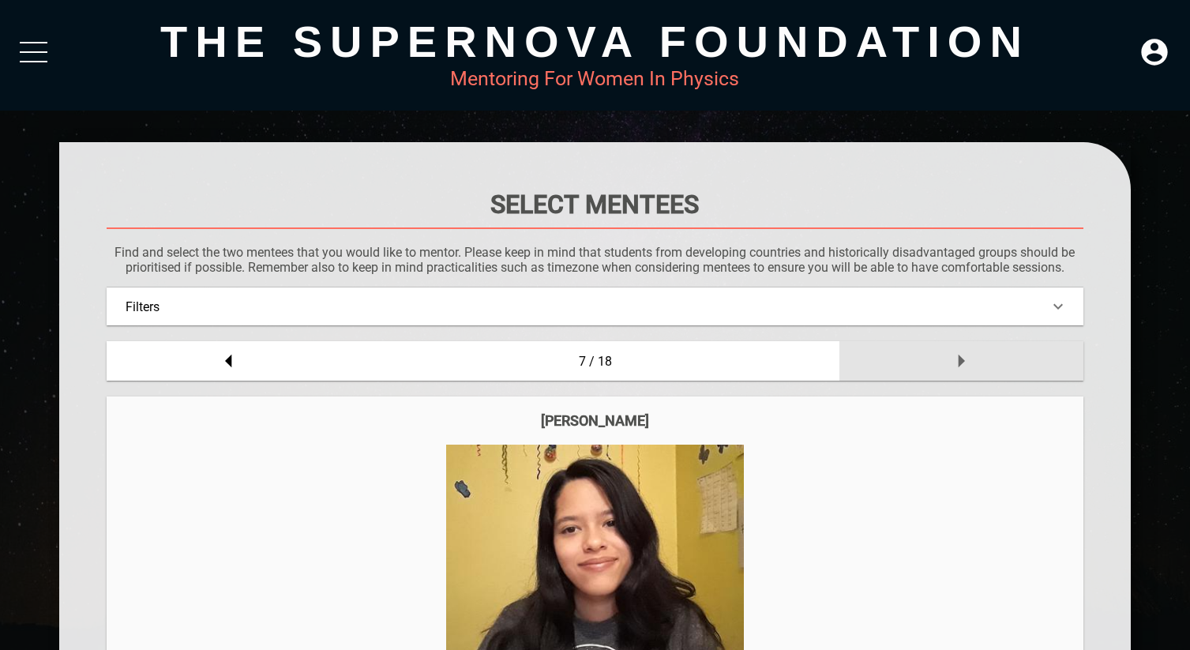
click at [868, 354] on div at bounding box center [962, 360] width 244 height 39
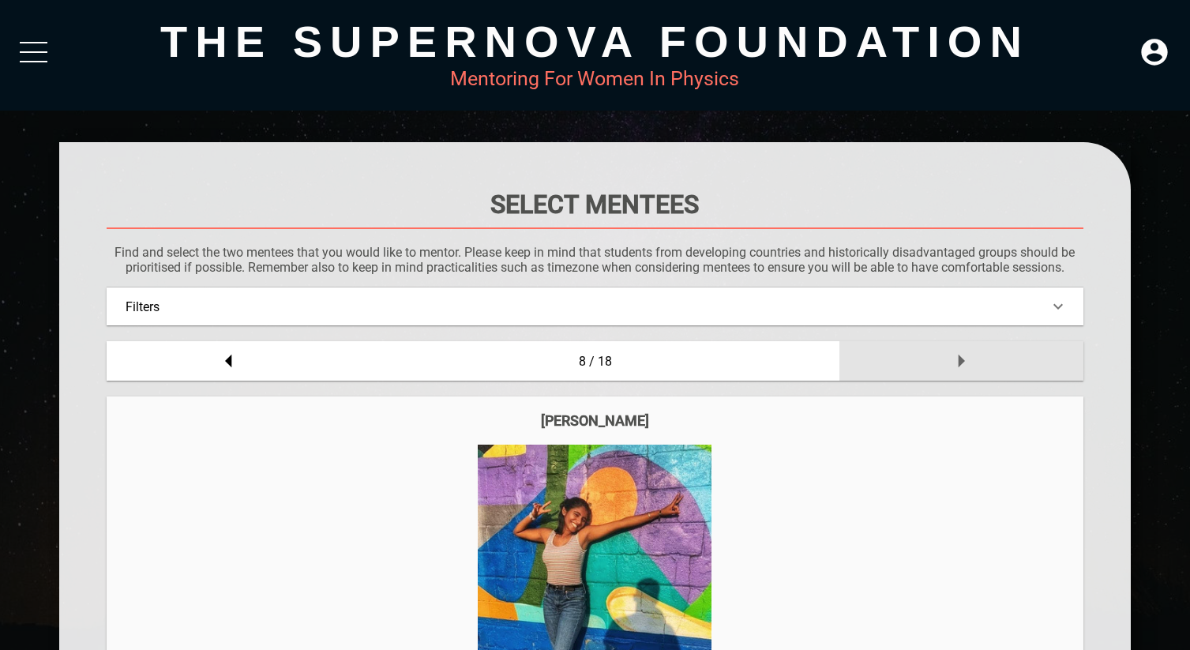
click at [868, 354] on div at bounding box center [962, 360] width 244 height 39
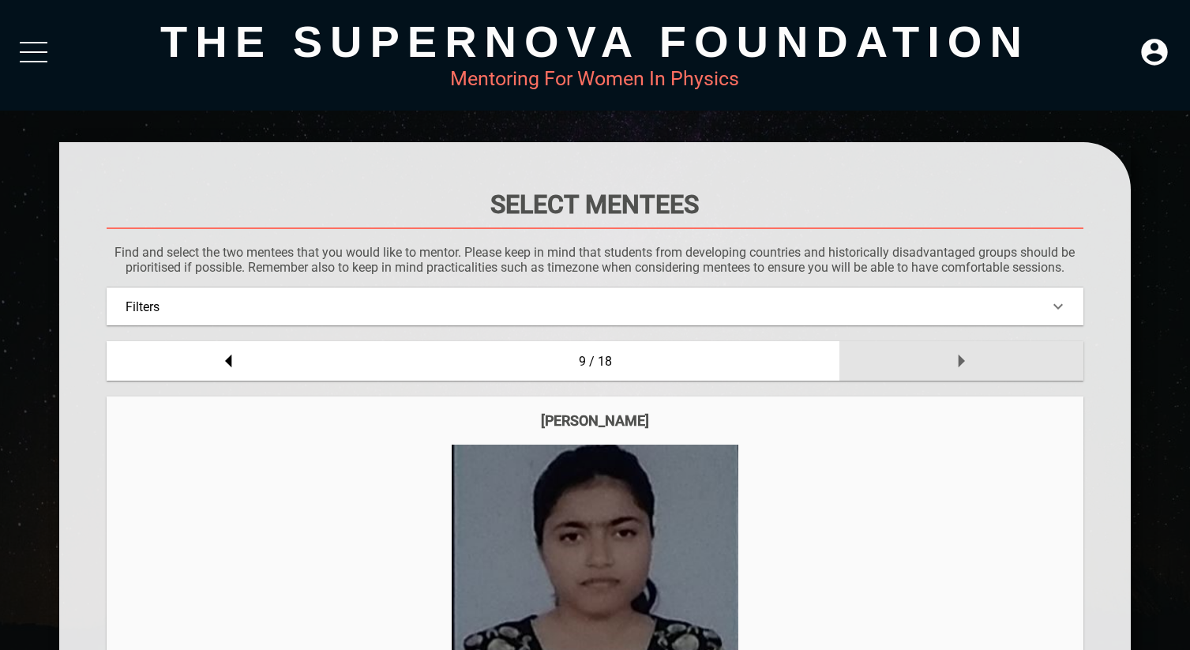
click at [868, 354] on div at bounding box center [962, 360] width 244 height 39
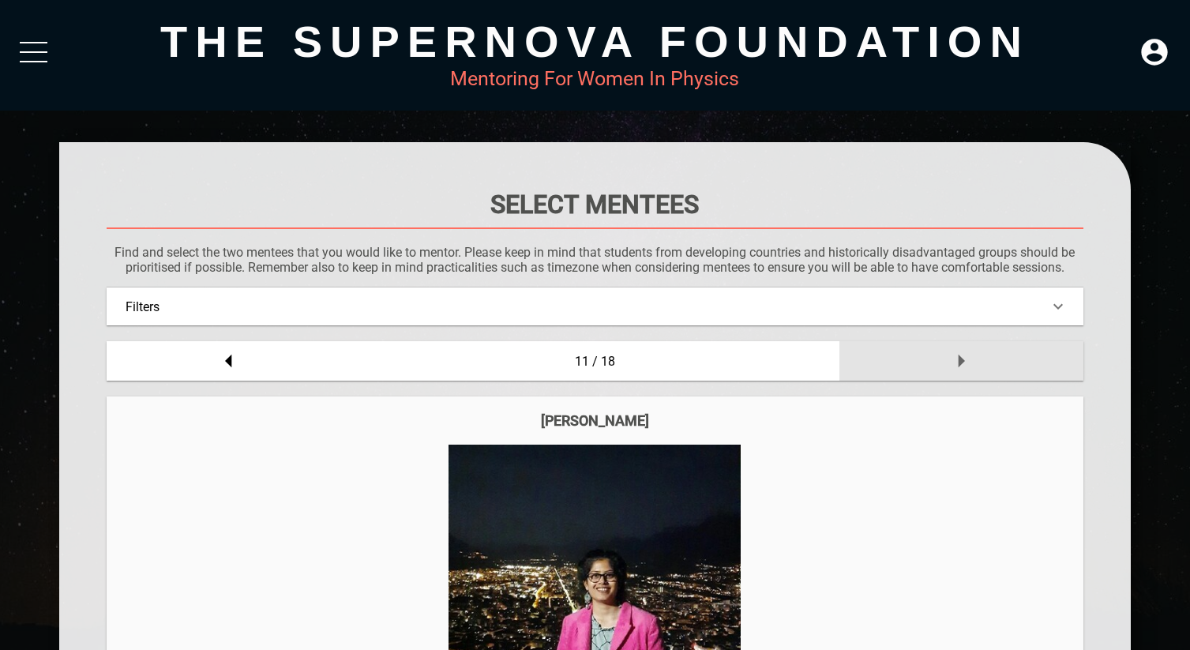
click at [868, 354] on div at bounding box center [962, 360] width 244 height 39
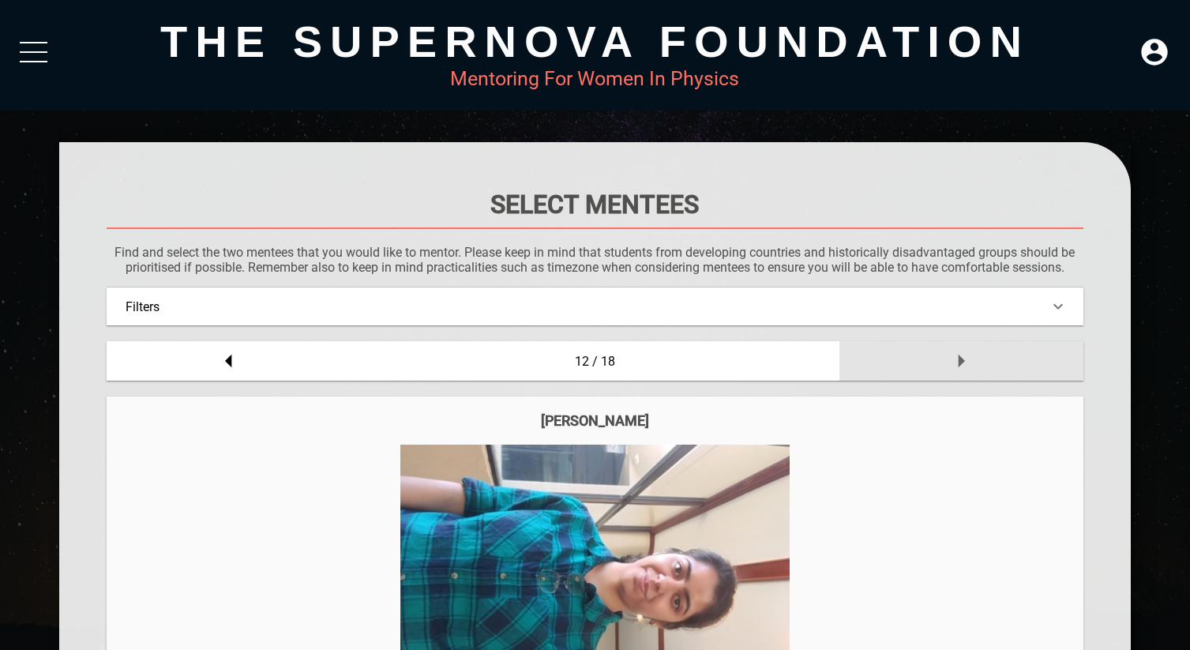
click at [868, 354] on div at bounding box center [962, 360] width 244 height 39
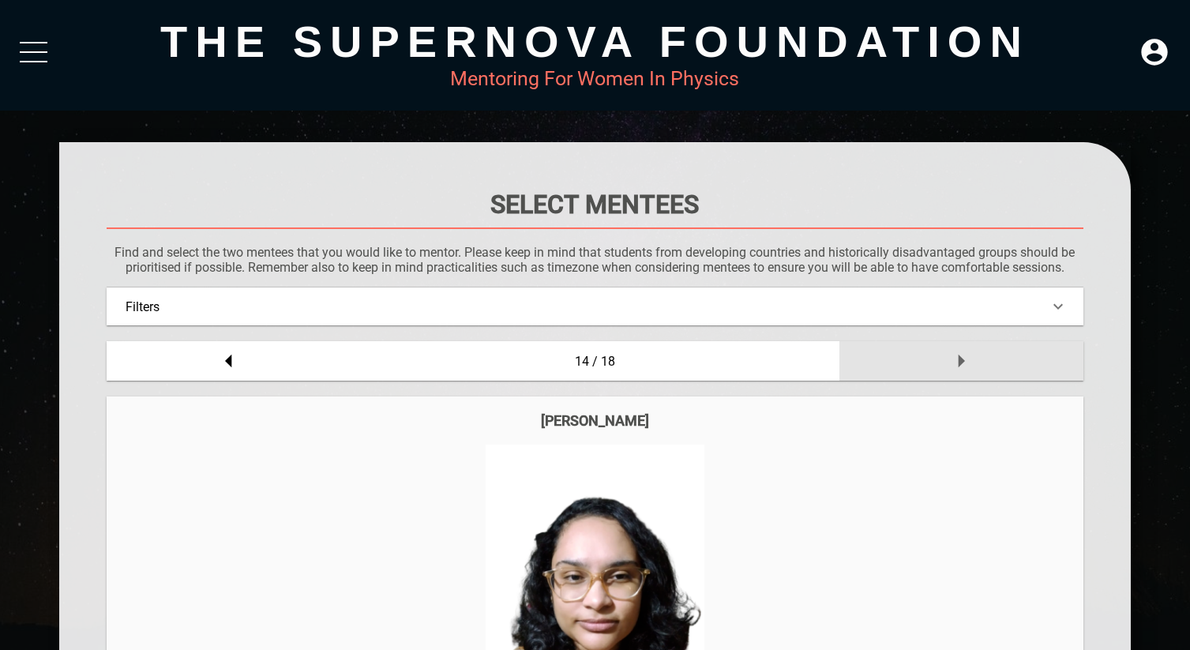
click at [868, 354] on div at bounding box center [962, 360] width 244 height 39
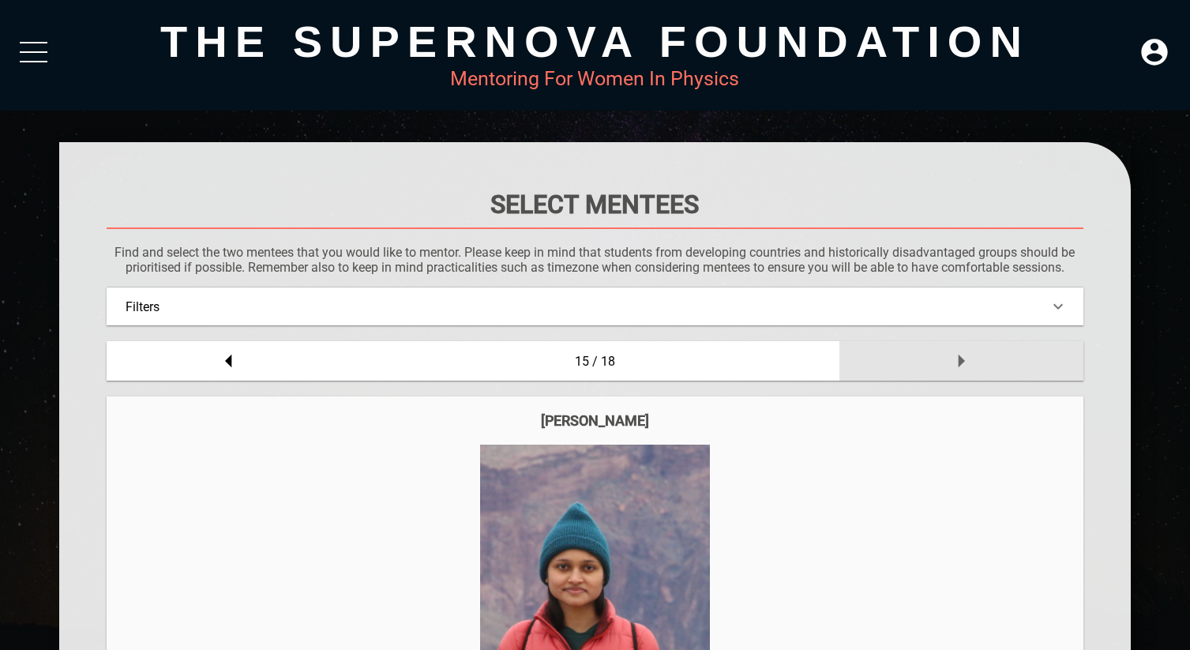
click at [868, 354] on div at bounding box center [962, 360] width 244 height 39
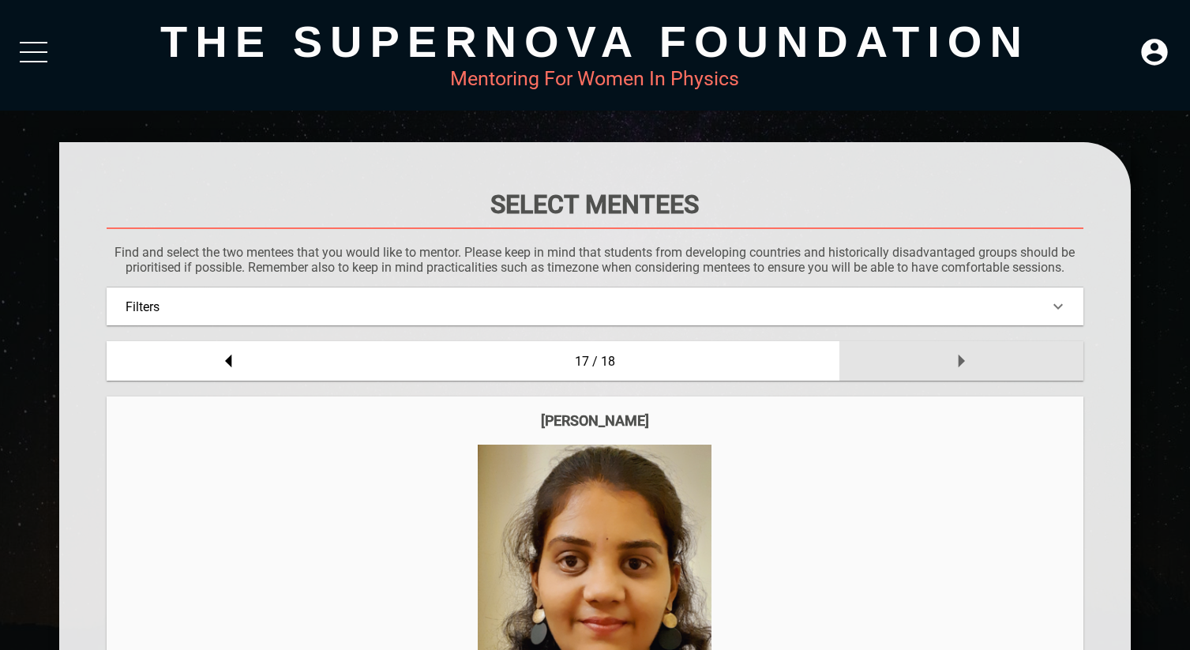
click at [868, 354] on div at bounding box center [962, 360] width 244 height 39
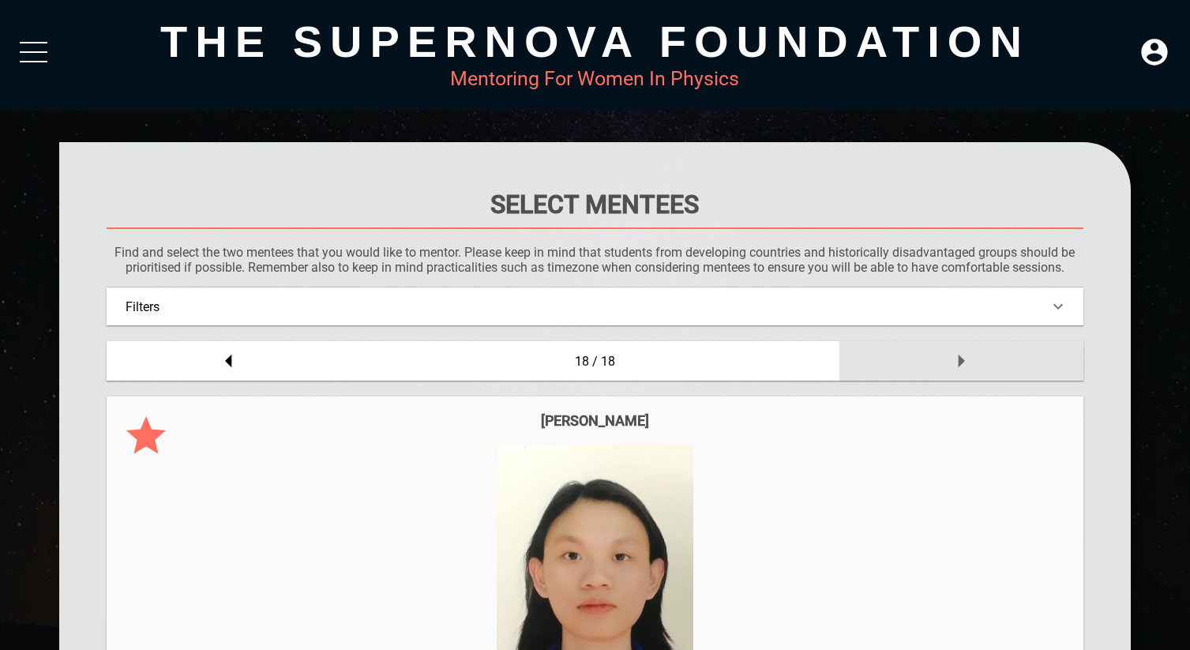
click at [868, 354] on div at bounding box center [962, 360] width 244 height 39
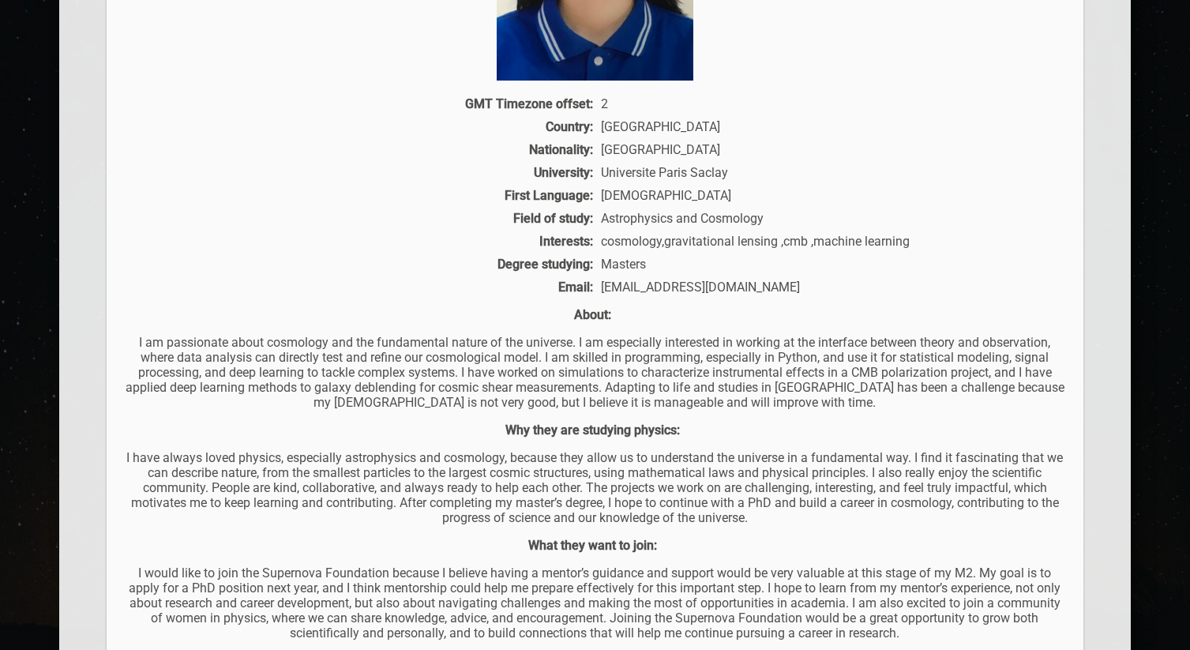
scroll to position [930, 0]
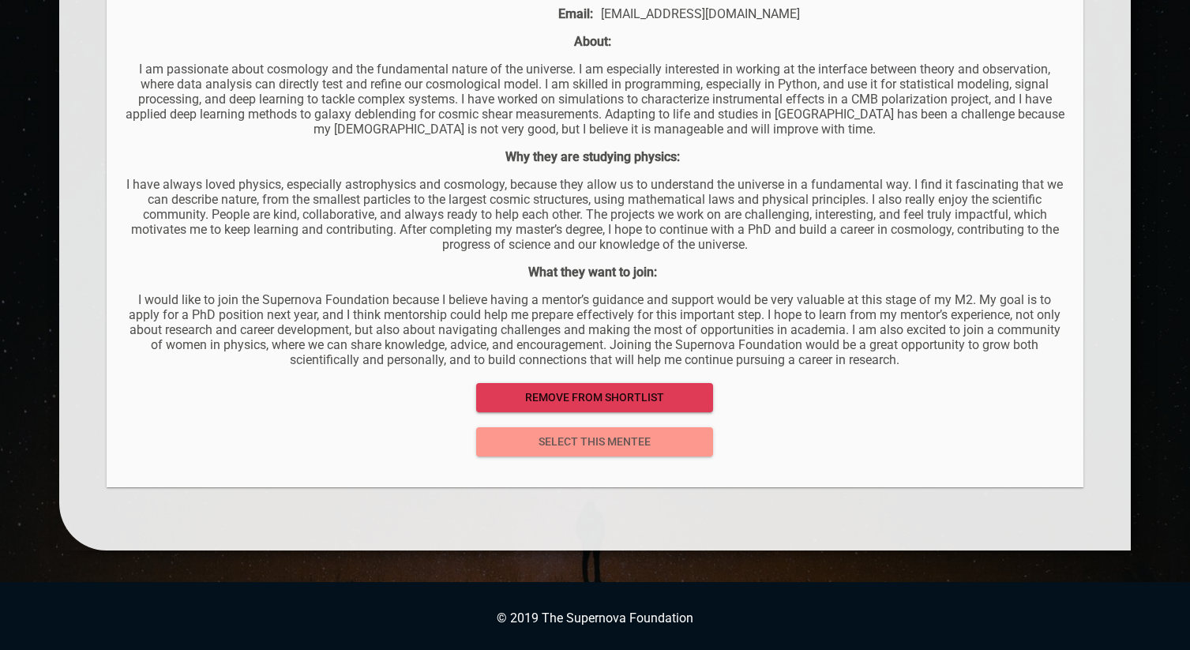
click at [576, 454] on button "select this mentee" at bounding box center [594, 441] width 237 height 29
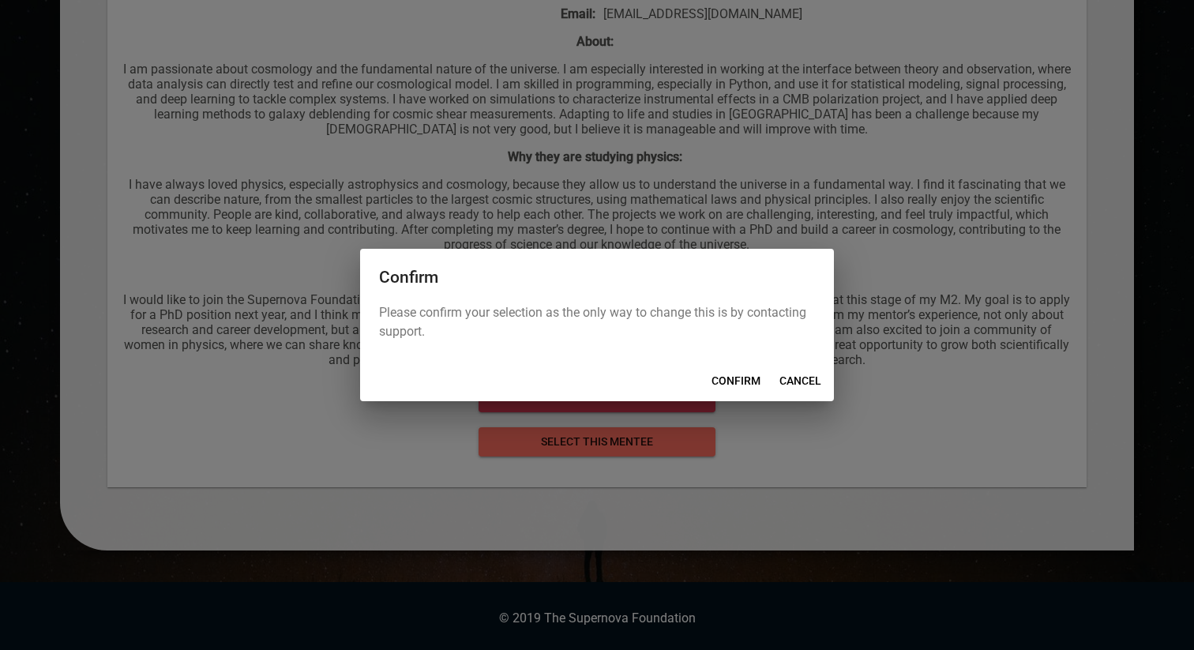
click at [732, 382] on span "CONFIRM" at bounding box center [736, 381] width 49 height 20
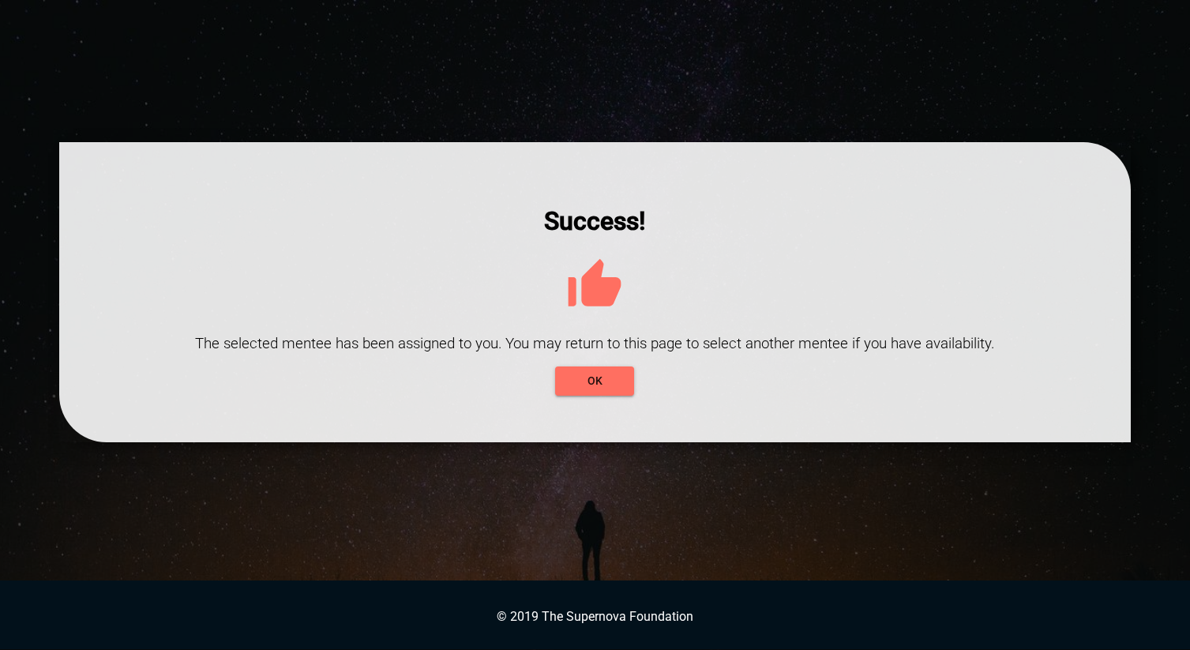
scroll to position [0, 0]
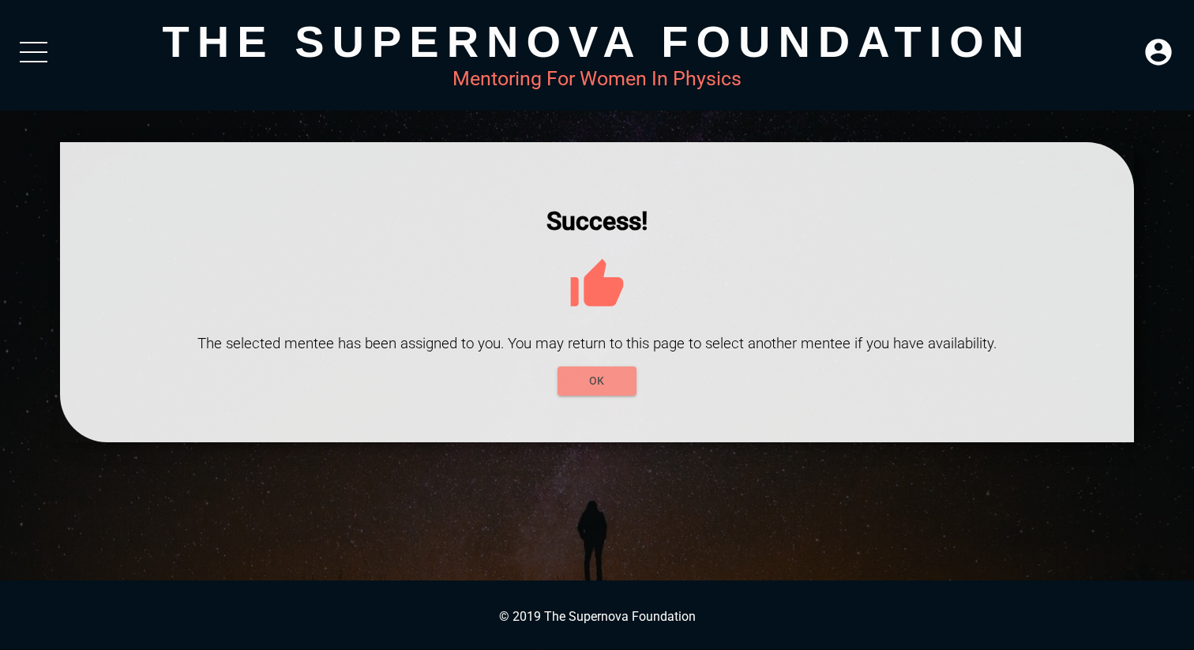
click at [589, 389] on span "OK" at bounding box center [597, 381] width 54 height 20
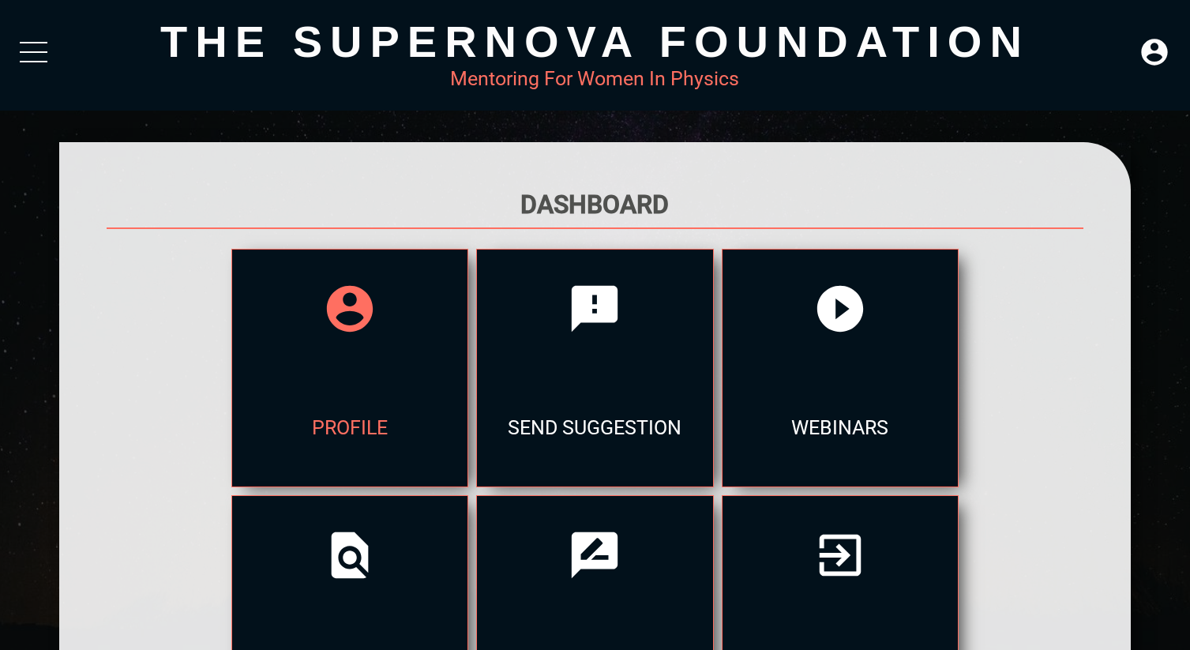
click at [330, 382] on div "profile" at bounding box center [349, 427] width 235 height 118
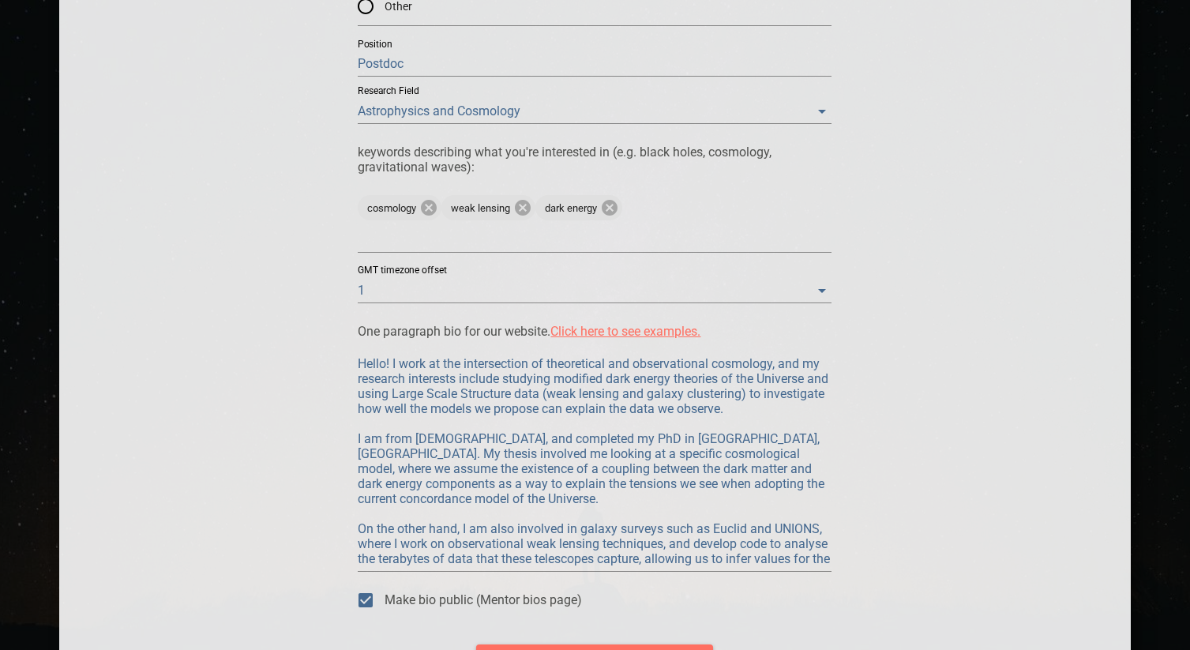
scroll to position [1415, 0]
